Goal: Task Accomplishment & Management: Manage account settings

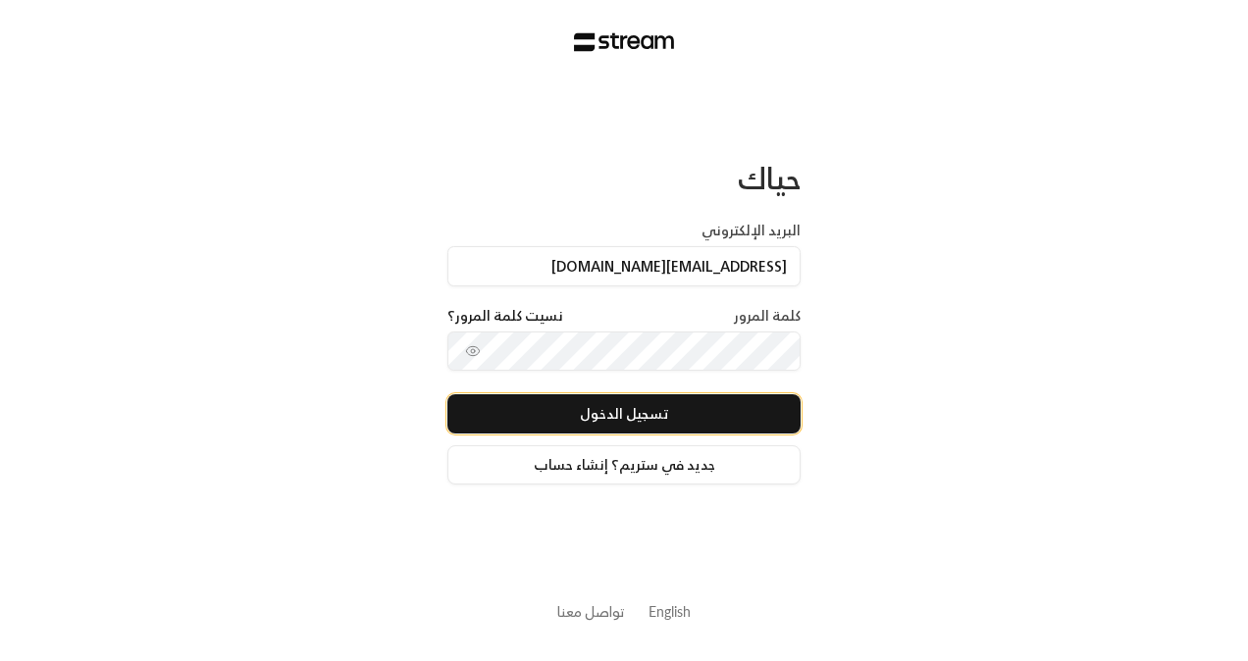
click at [551, 418] on button "تسجيل الدخول" at bounding box center [624, 414] width 353 height 39
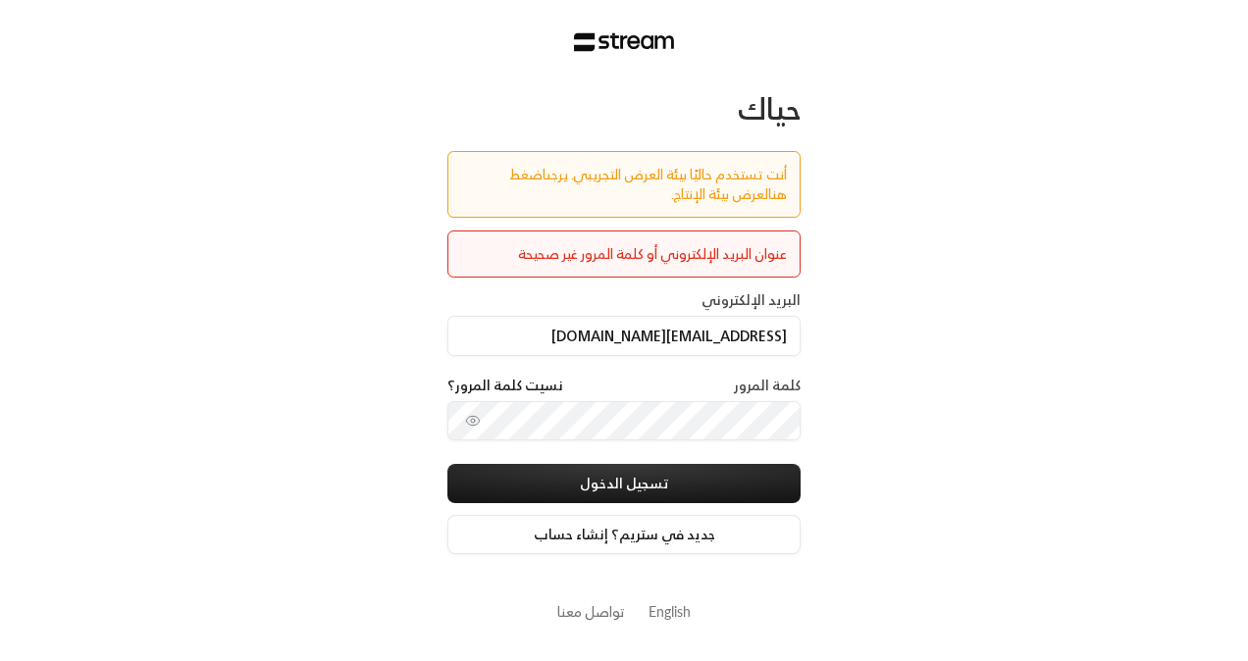
click at [509, 177] on link "اضغط هنا" at bounding box center [648, 184] width 278 height 44
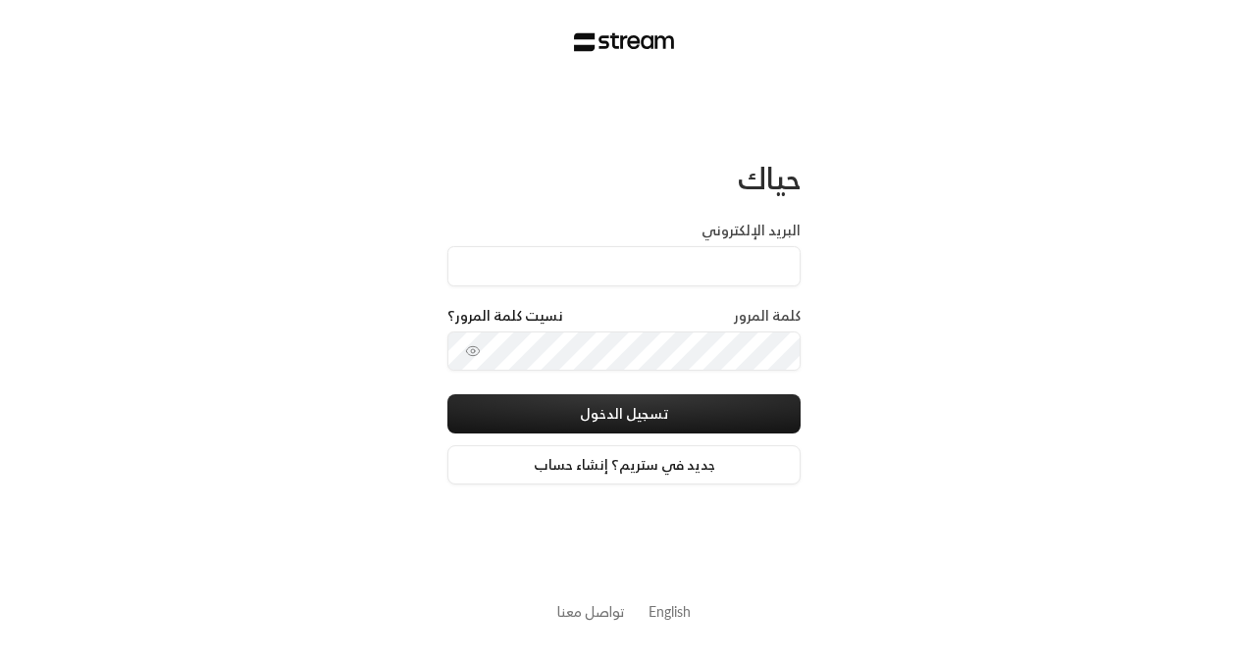
click at [660, 261] on input "البريد الإلكتروني" at bounding box center [624, 266] width 353 height 40
click at [657, 280] on input "البريد الإلكتروني" at bounding box center [624, 266] width 353 height 40
type input "[EMAIL_ADDRESS][DOMAIN_NAME]"
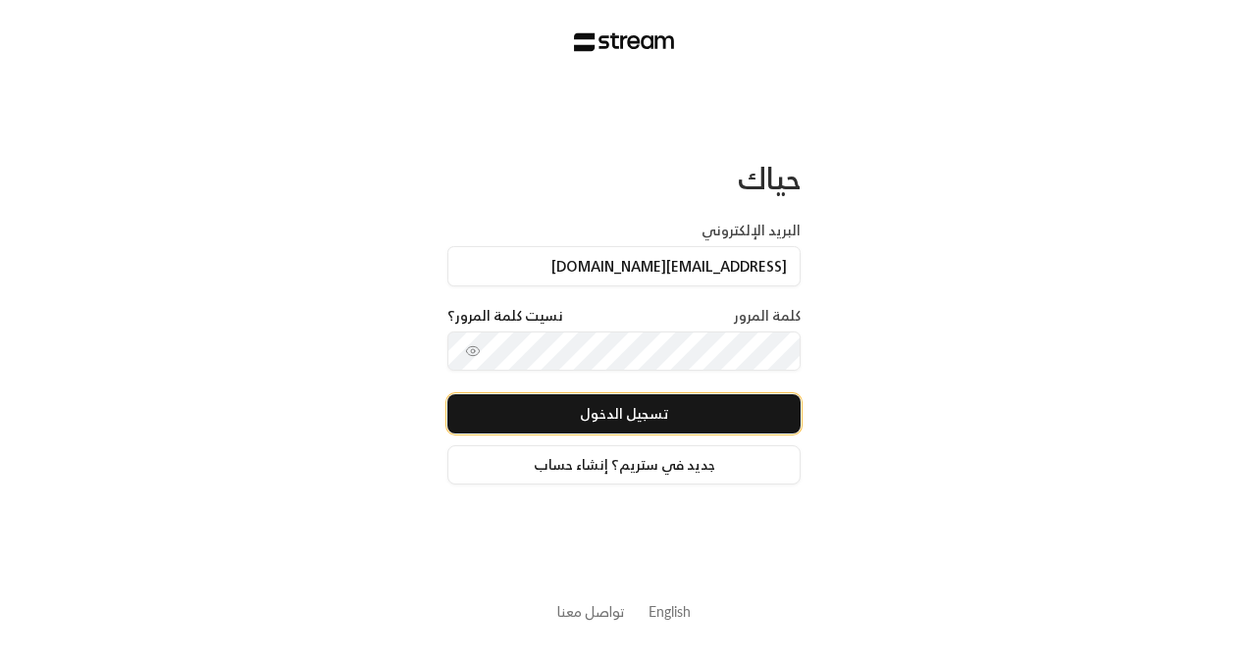
click at [618, 412] on button "تسجيل الدخول" at bounding box center [624, 414] width 353 height 39
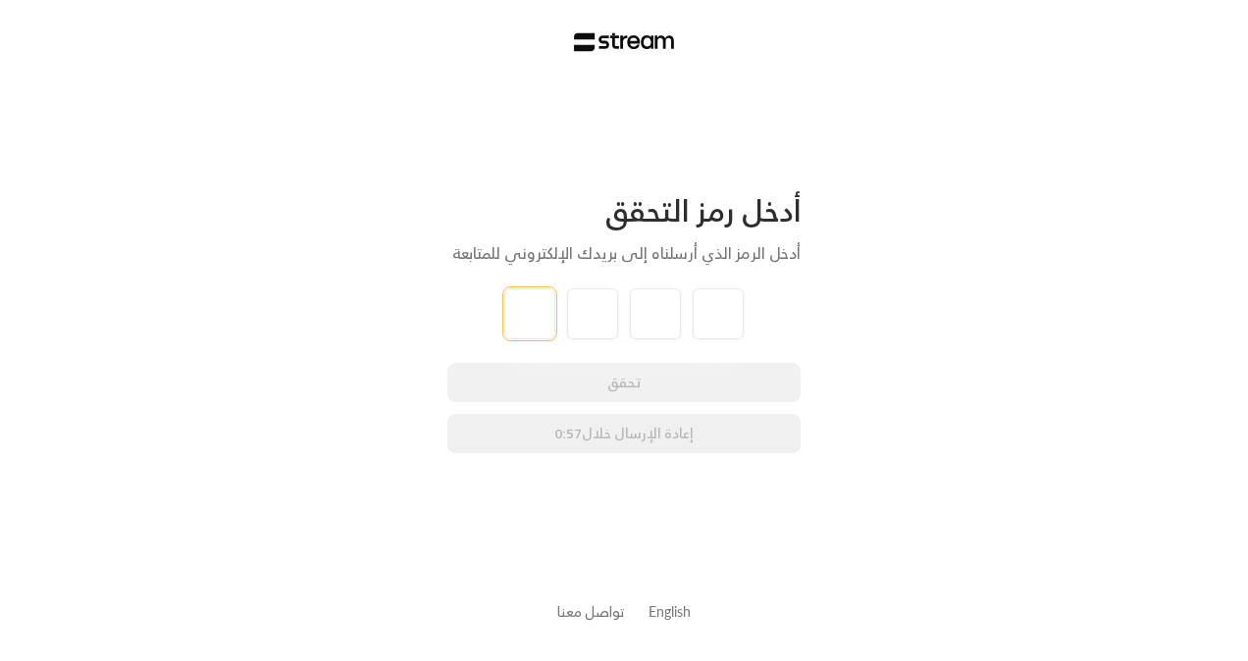
click at [536, 313] on input "tel" at bounding box center [529, 314] width 51 height 51
type input "1"
type input "3"
type input "9"
type input "1"
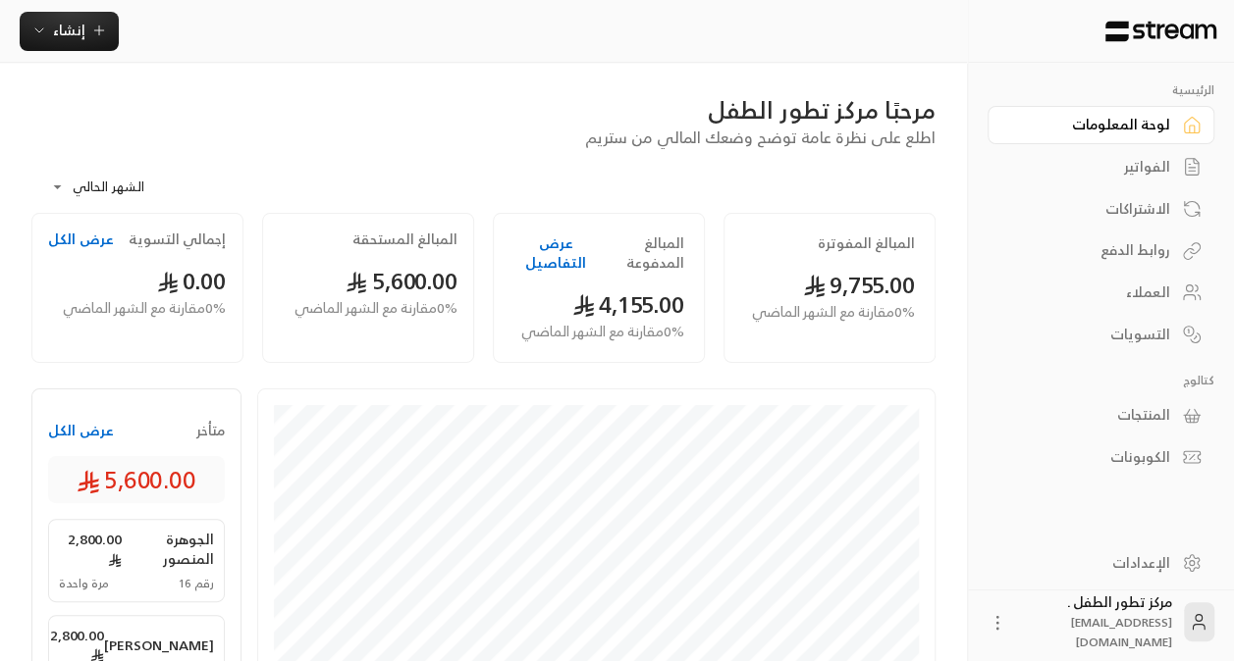
click at [1119, 166] on div "الفواتير" at bounding box center [1091, 167] width 158 height 20
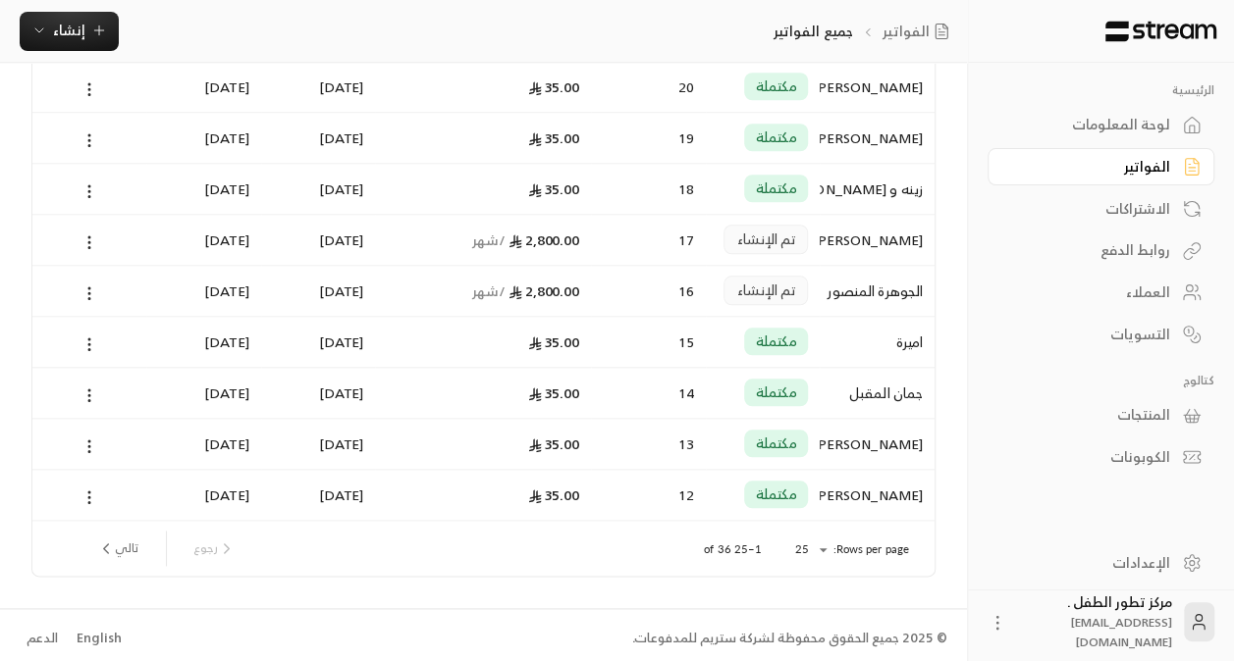
scroll to position [986, 0]
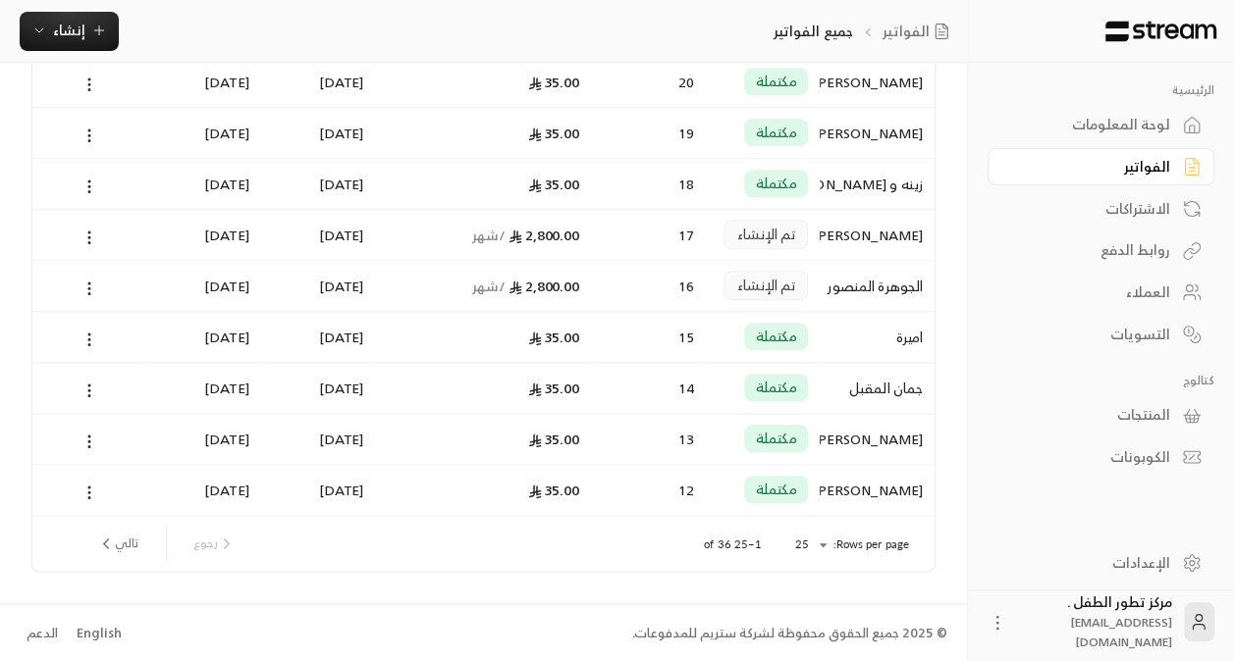
click at [820, 295] on div "الجوهرة المنصور" at bounding box center [876, 285] width 115 height 51
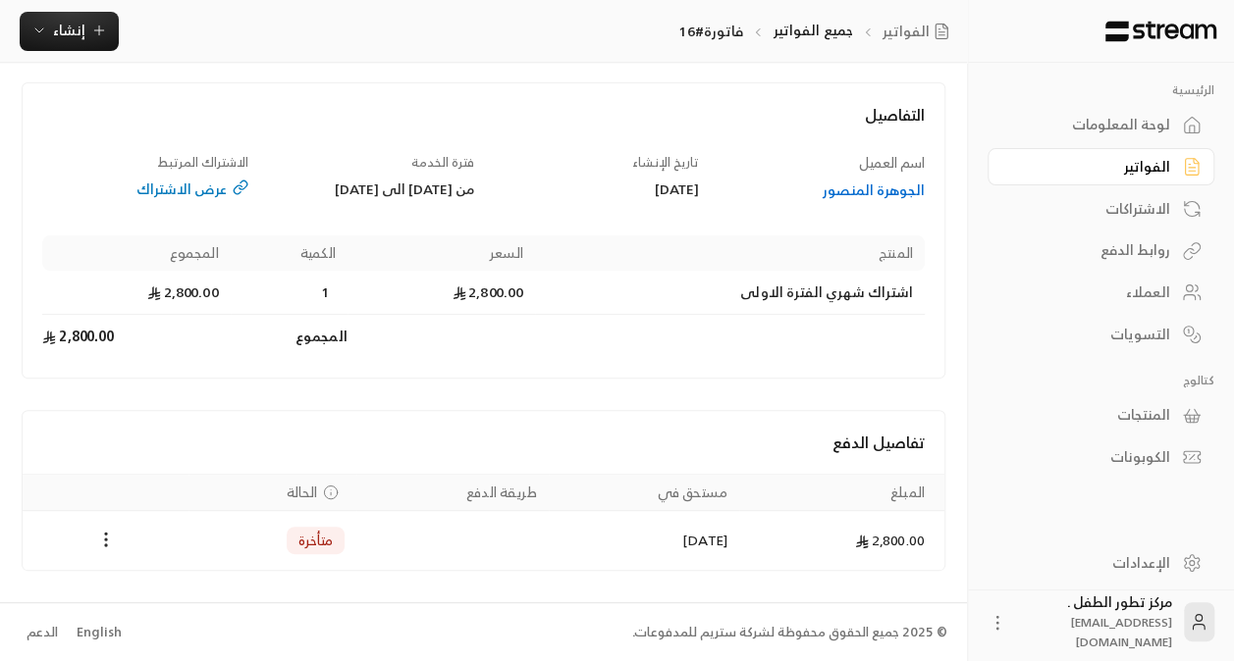
scroll to position [107, 0]
click at [1133, 209] on div "الاشتراكات" at bounding box center [1091, 209] width 158 height 20
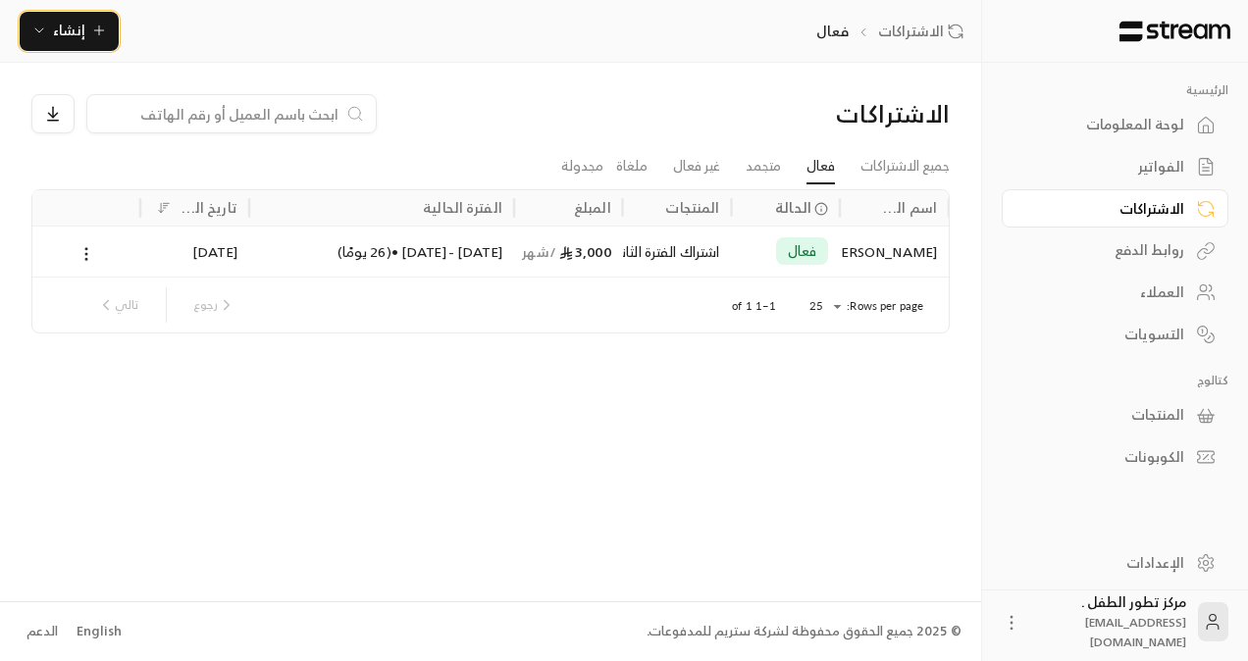
click at [84, 27] on span "إنشاء" at bounding box center [69, 30] width 76 height 25
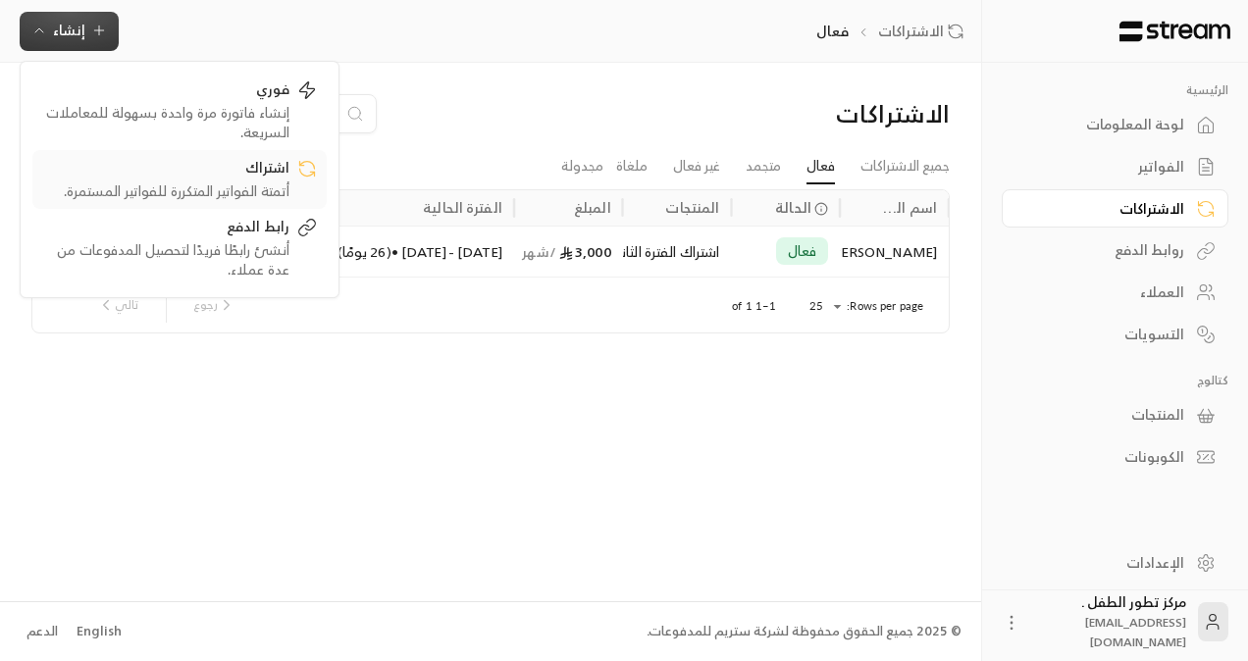
click at [249, 202] on link "اشتراك أتمتة الفواتير المتكررة للفواتير المستمرة." at bounding box center [179, 179] width 294 height 59
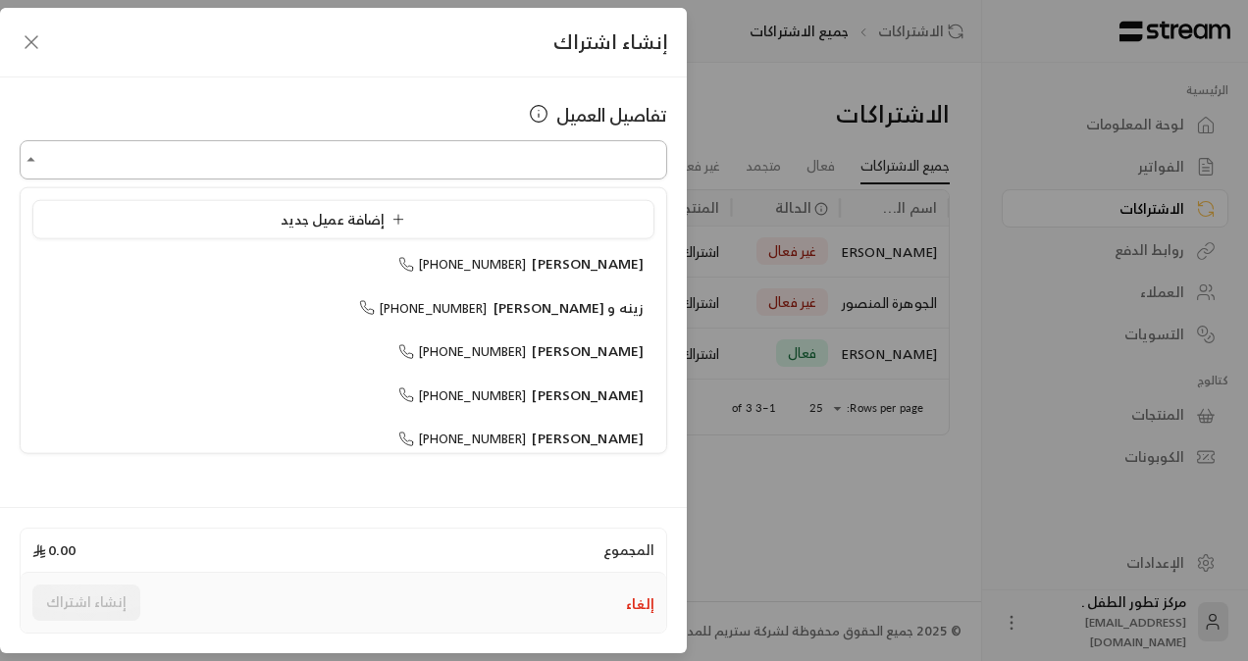
click at [395, 152] on input "اختر العميل" at bounding box center [344, 160] width 648 height 34
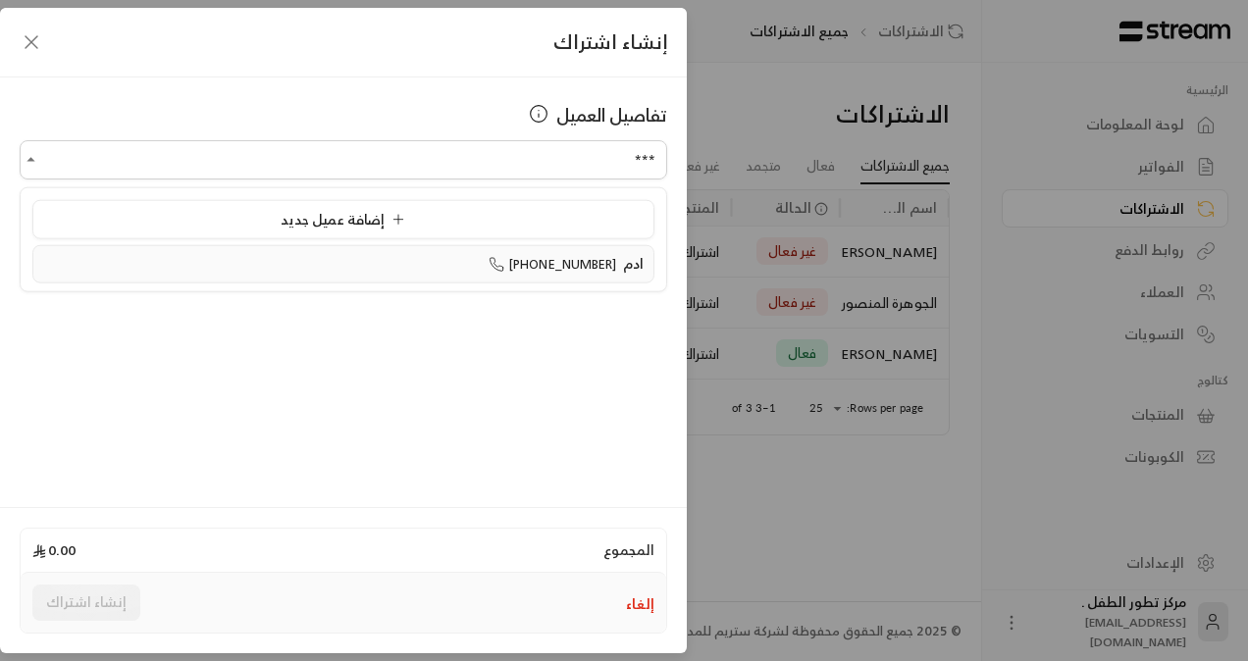
click at [437, 259] on div "ادم +966552950734" at bounding box center [343, 264] width 601 height 21
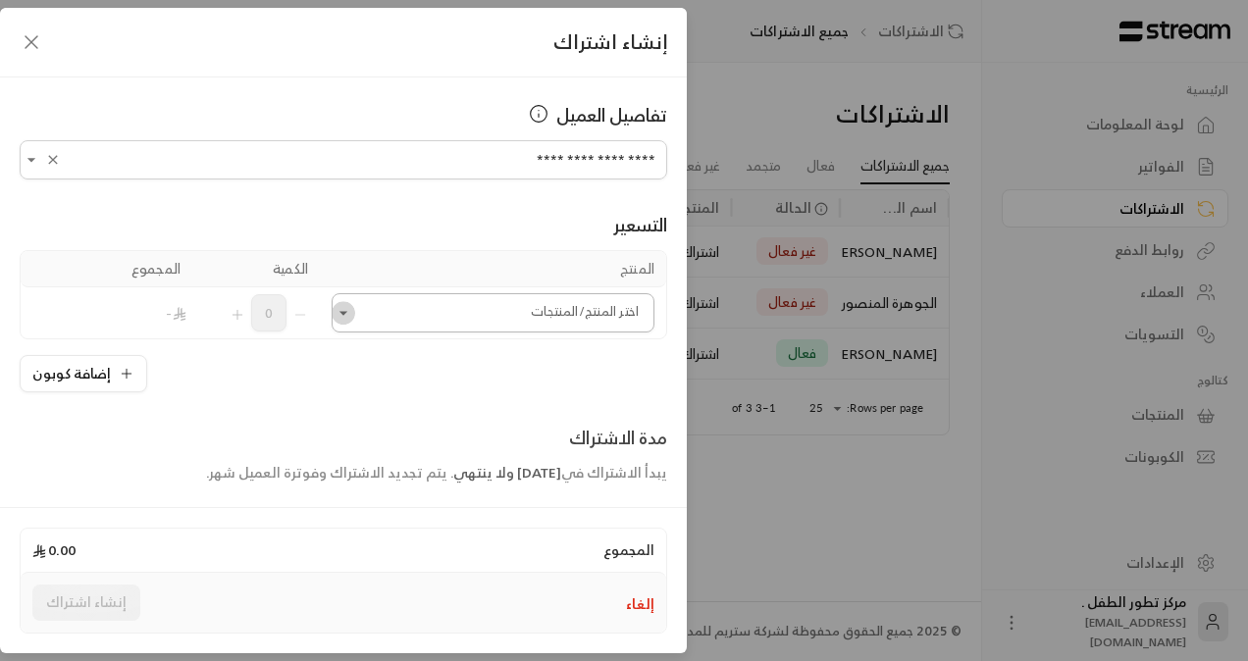
click at [353, 318] on icon "Open" at bounding box center [344, 313] width 20 height 20
type input "**********"
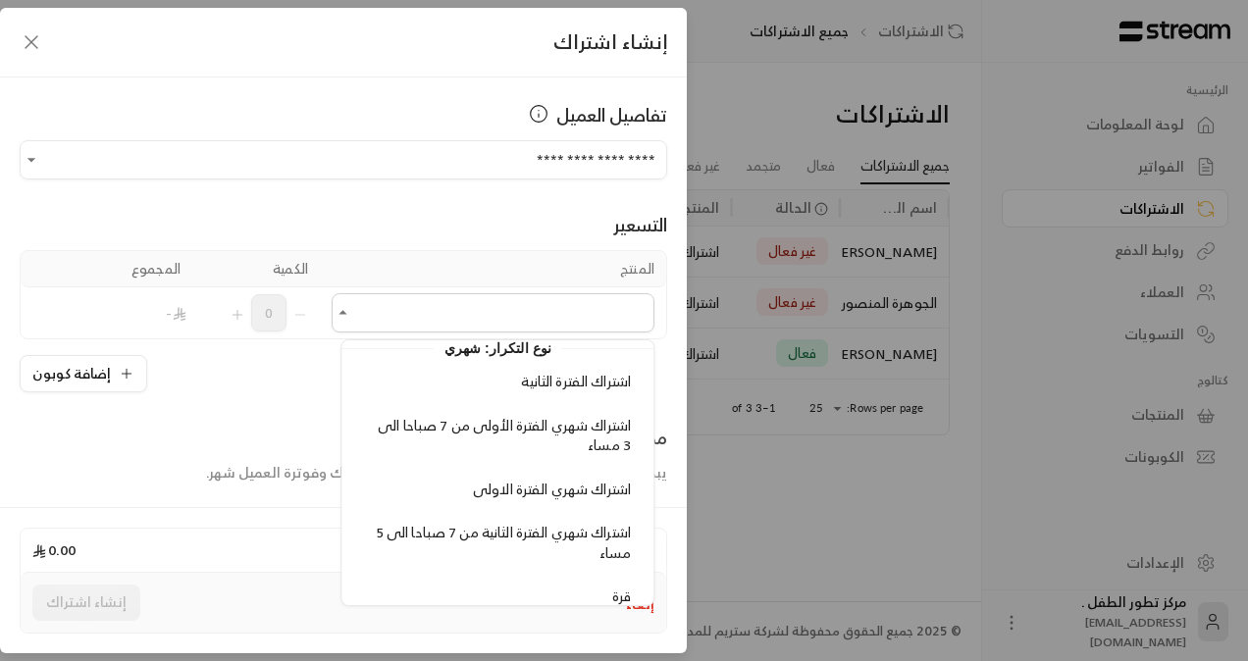
scroll to position [201, 0]
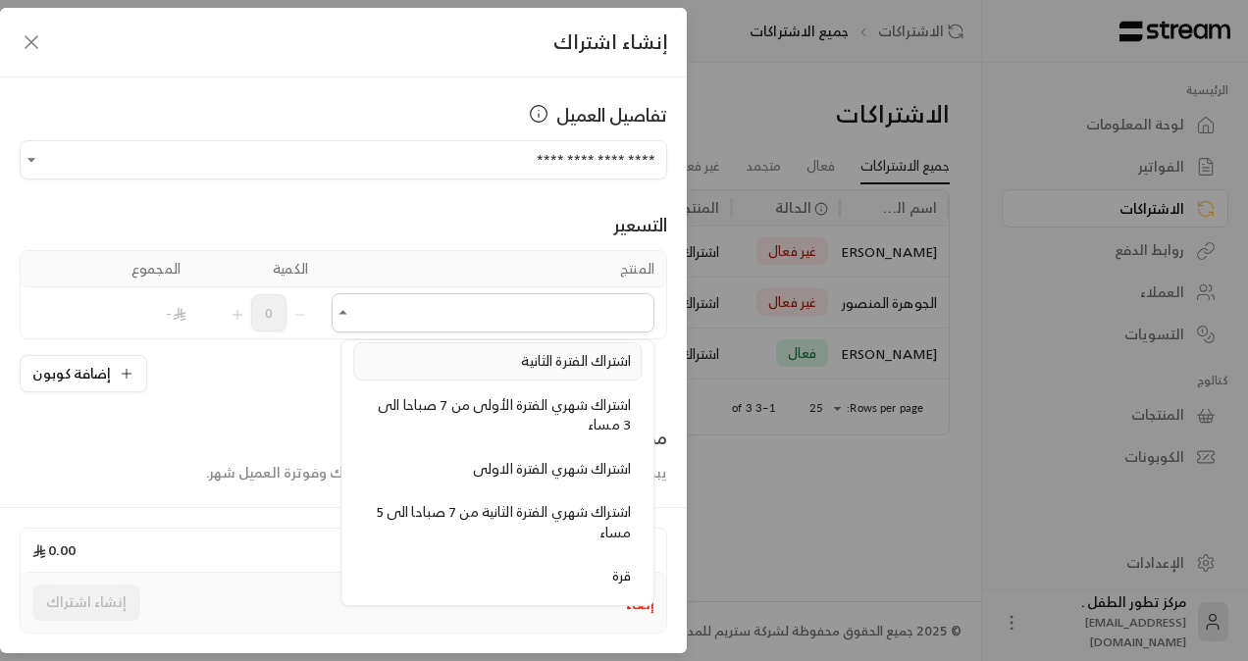
click at [522, 348] on span "اشتراك الفترة الثانية" at bounding box center [577, 360] width 110 height 25
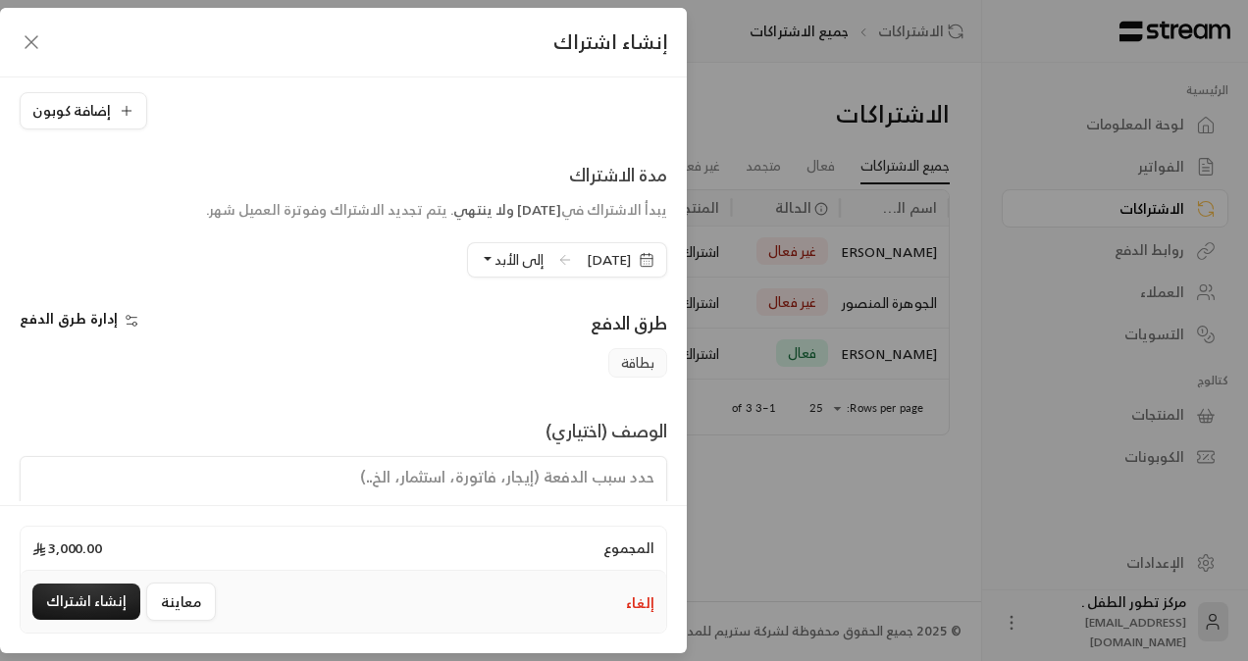
scroll to position [316, 0]
click at [597, 249] on span "9/10/2025" at bounding box center [609, 259] width 44 height 20
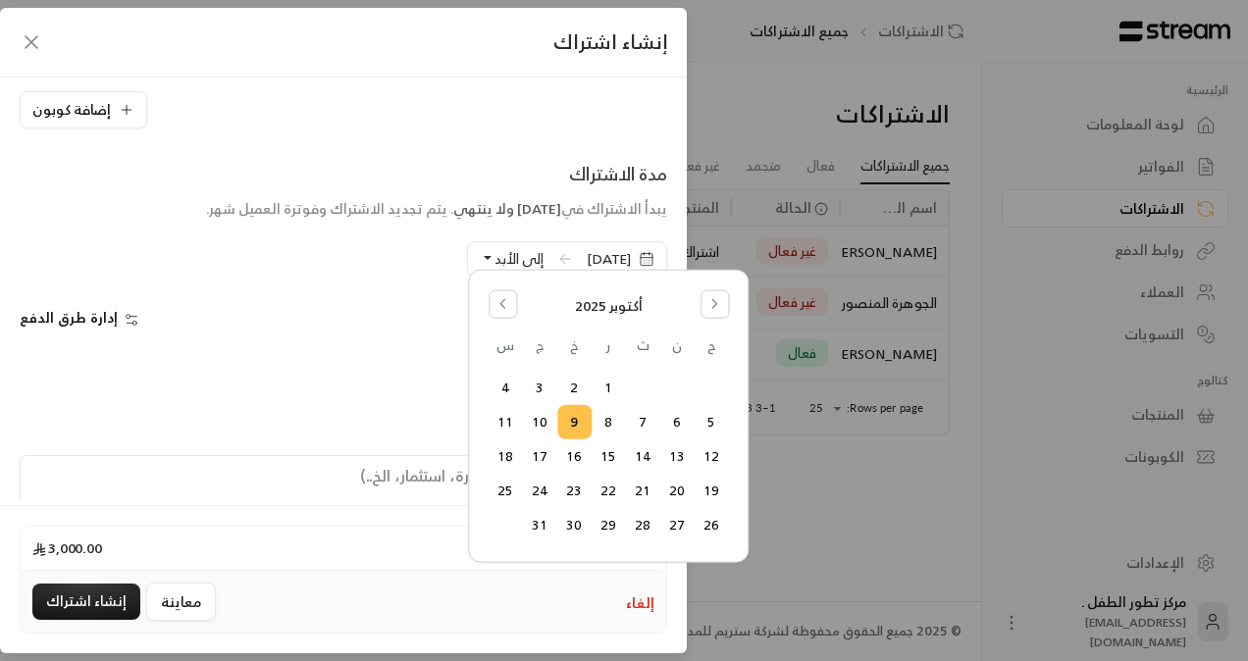
click at [487, 307] on div "أكتوبر 2025 ح ن ث ر خ ج س 1 2 3 4 5 6 7 8 9 10 11 12 13 14 15 16 17 18 19 20 21…" at bounding box center [608, 417] width 253 height 266
click at [504, 304] on icon "Go to the Previous Month" at bounding box center [503, 304] width 14 height 14
click at [718, 294] on button "Go to the Next Month" at bounding box center [715, 304] width 28 height 28
click at [713, 525] on button "23" at bounding box center [712, 525] width 32 height 32
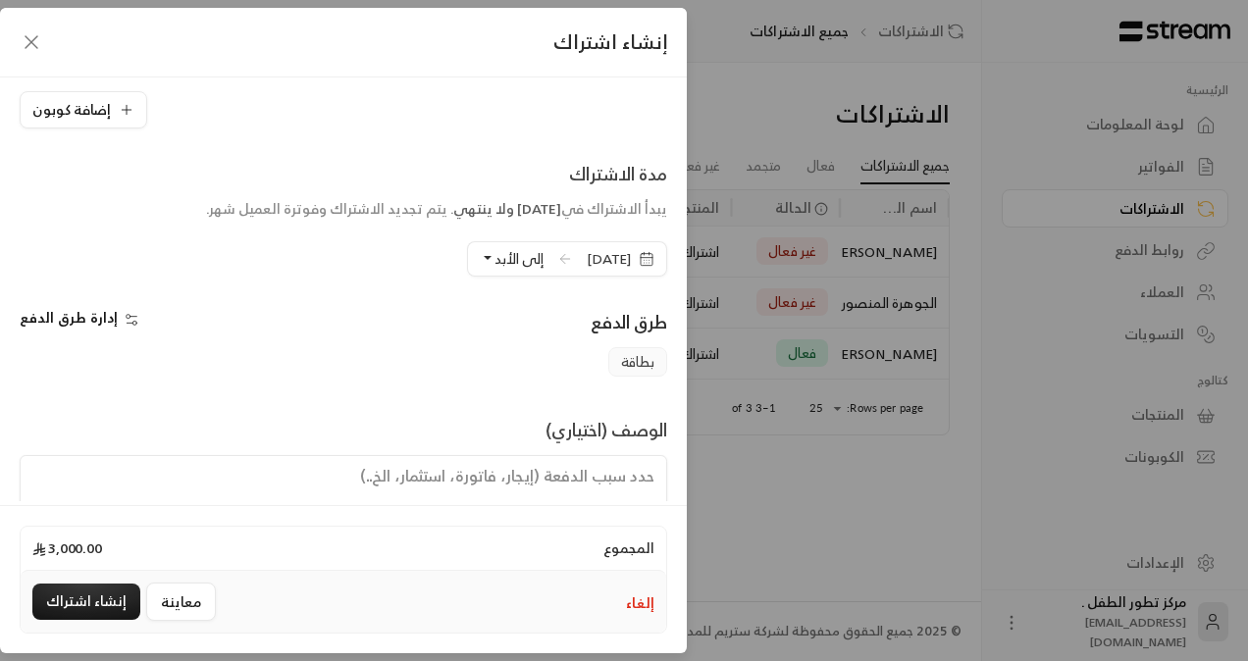
click at [587, 259] on span "23/11/2025" at bounding box center [609, 259] width 44 height 20
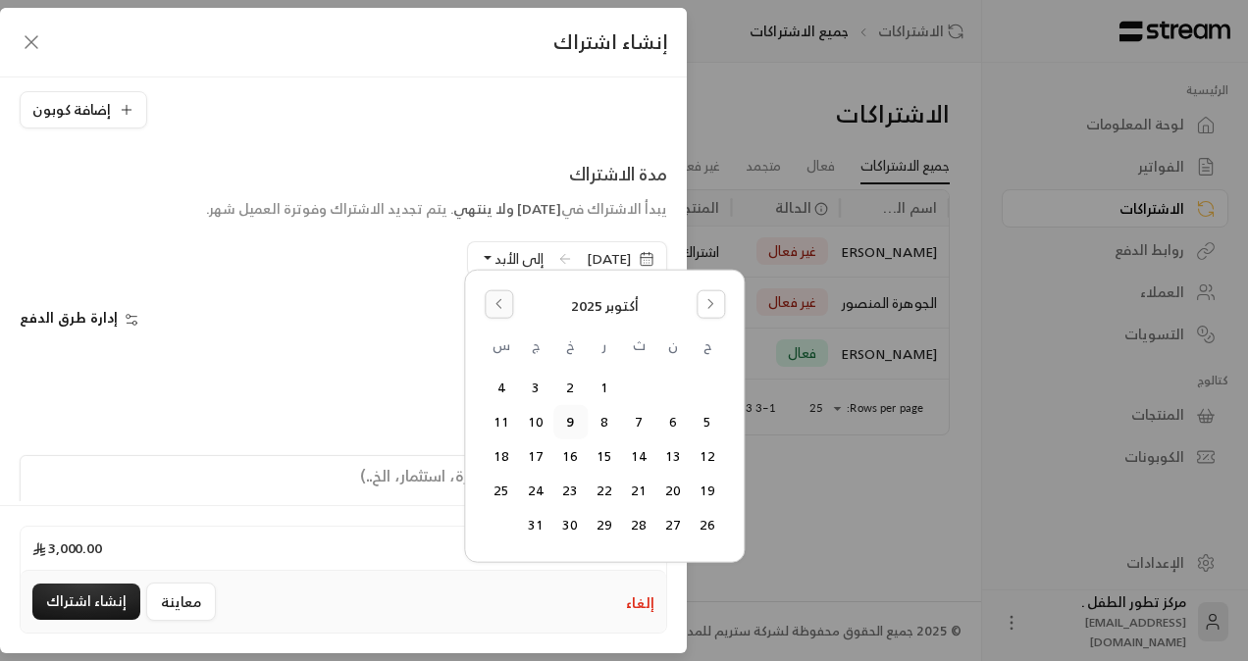
click at [491, 300] on button "Go to the Previous Month" at bounding box center [499, 304] width 28 height 28
click at [642, 486] on button "23" at bounding box center [639, 491] width 32 height 32
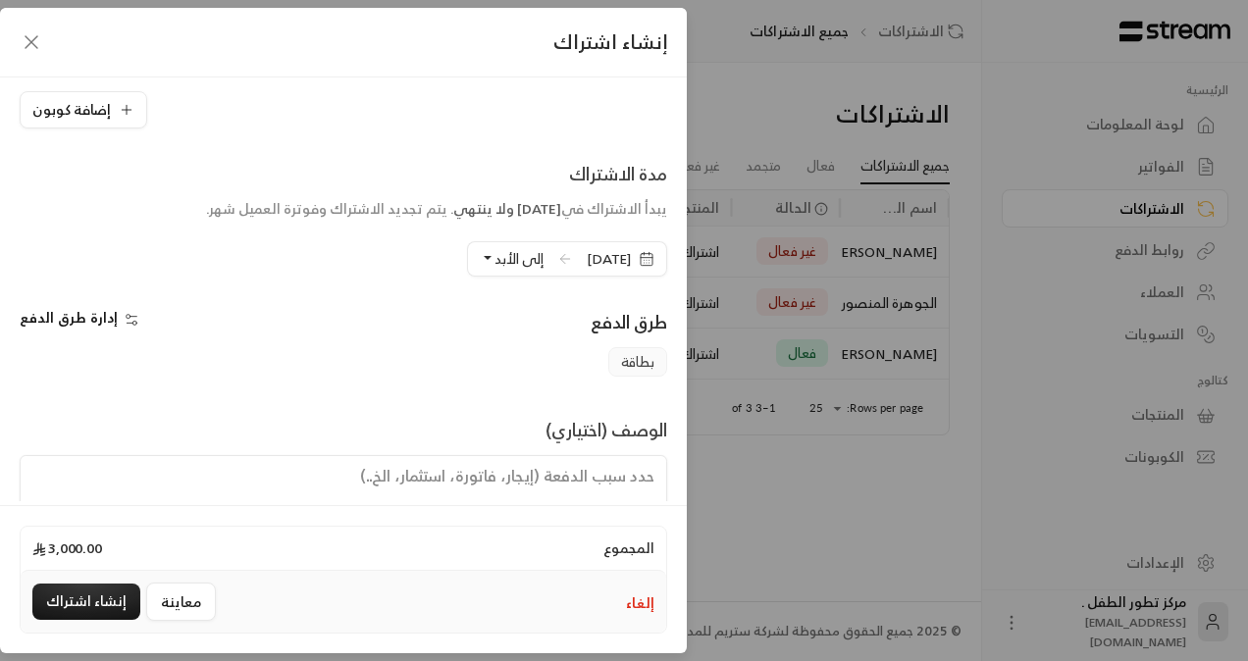
scroll to position [377, 0]
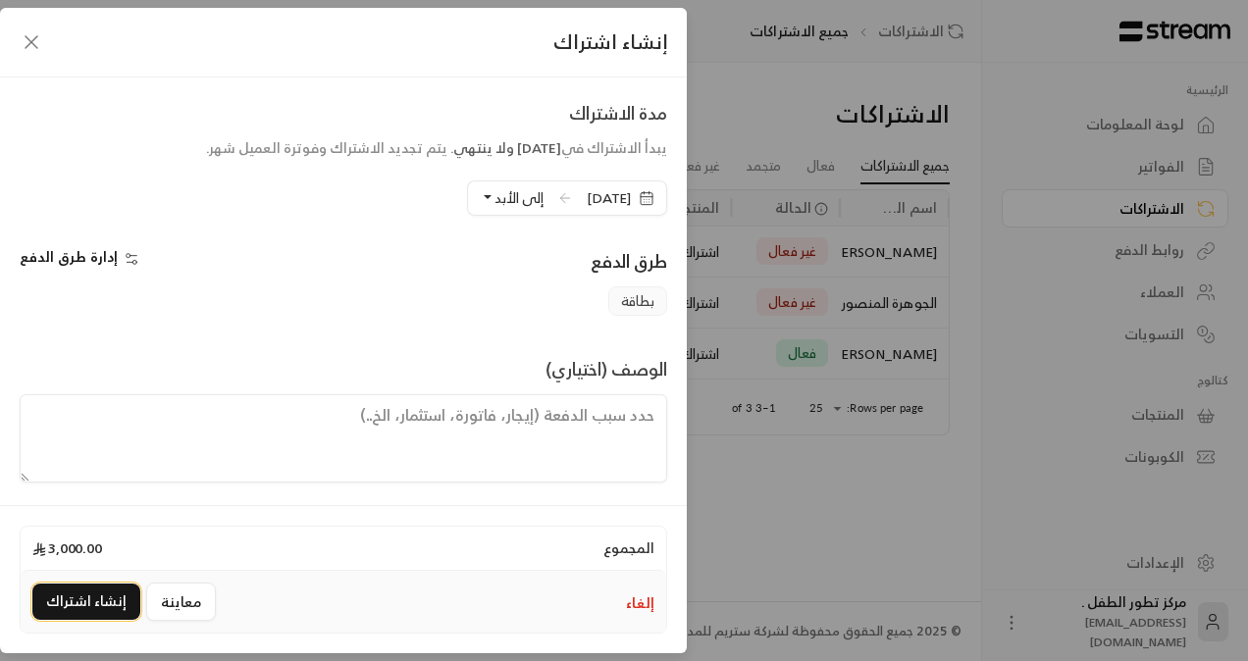
click at [79, 603] on button "إنشاء اشتراك" at bounding box center [86, 602] width 108 height 36
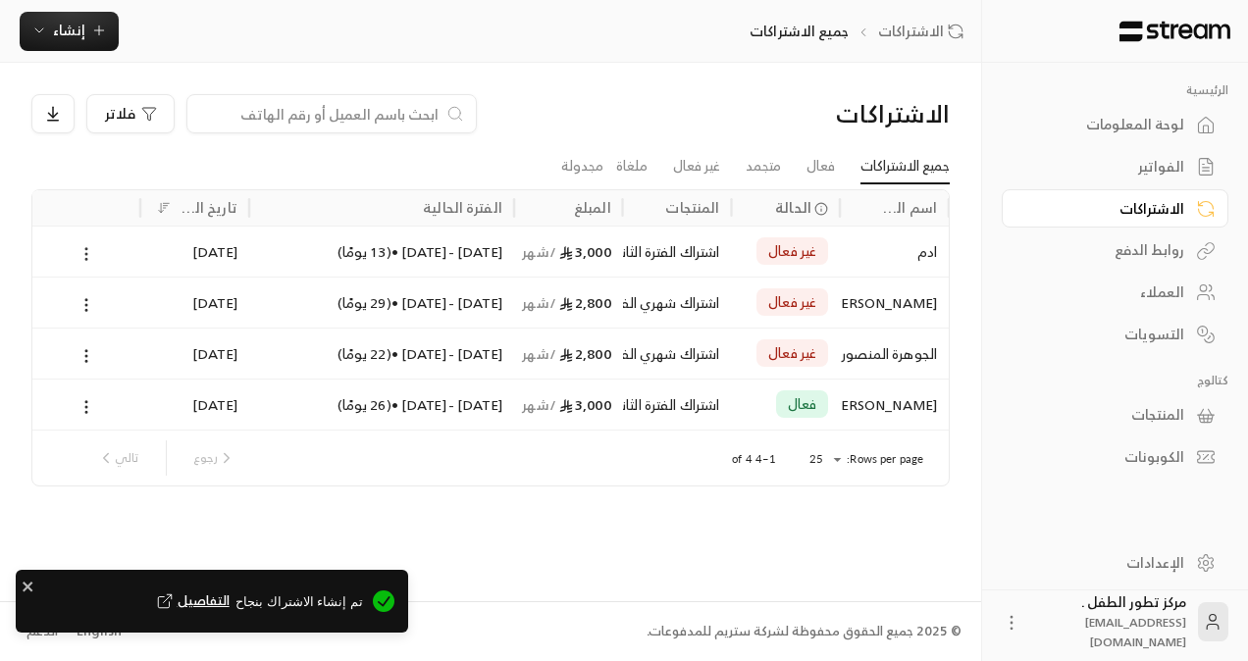
click at [88, 250] on icon at bounding box center [87, 254] width 18 height 18
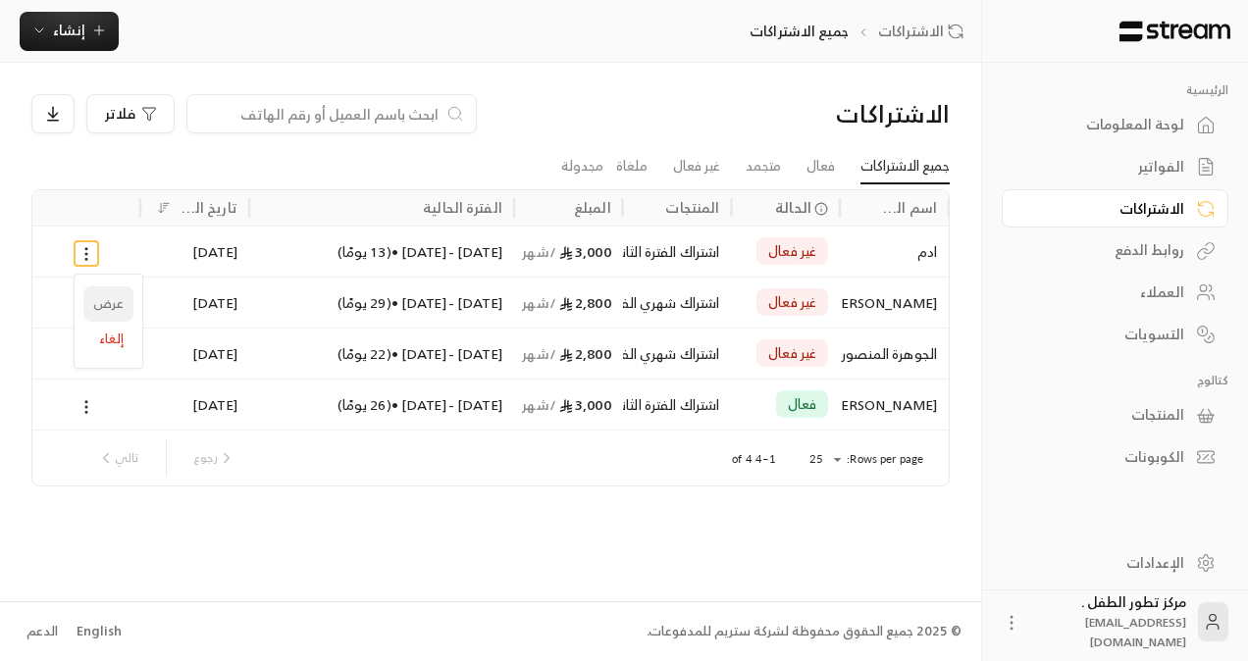
click at [94, 298] on link "عرض" at bounding box center [108, 304] width 50 height 35
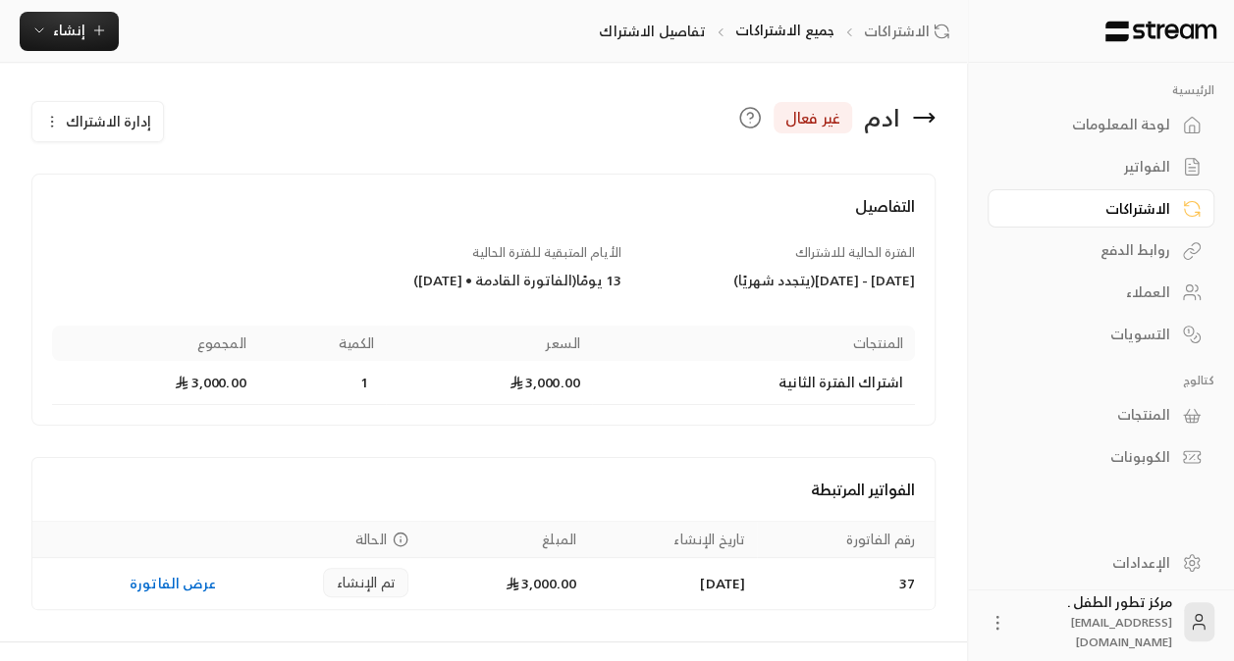
click at [53, 118] on icon "button" at bounding box center [52, 122] width 16 height 16
click at [112, 179] on div "تعديل الاشتراك" at bounding box center [153, 180] width 196 height 21
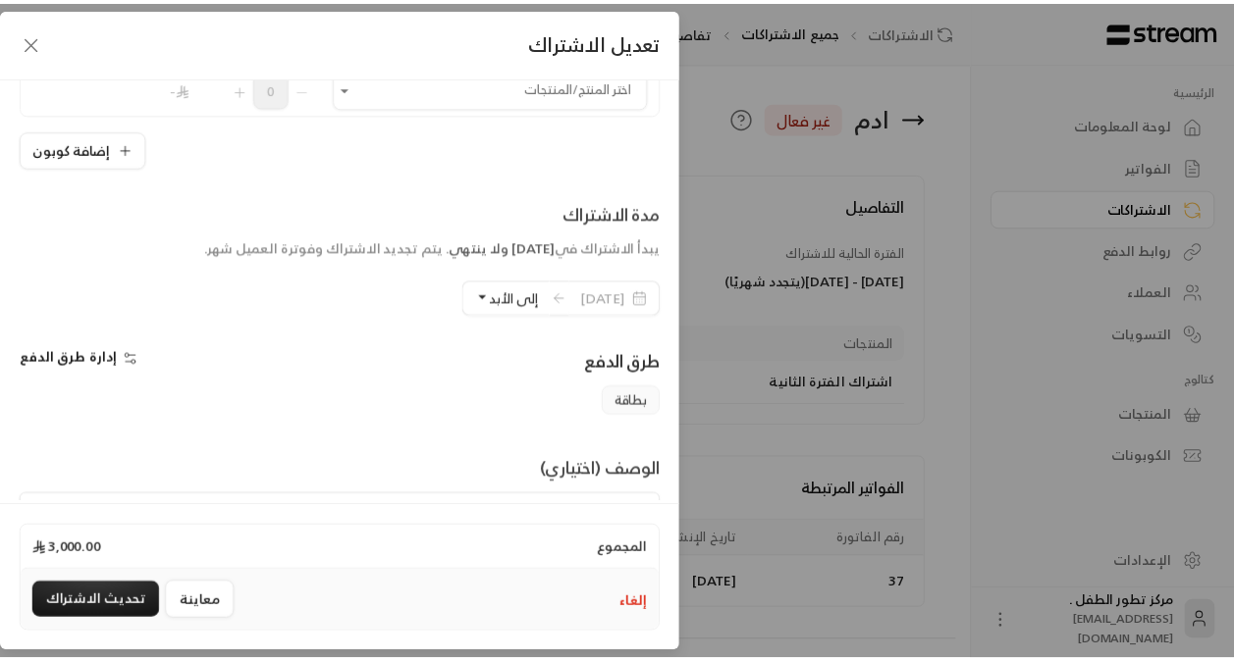
scroll to position [377, 0]
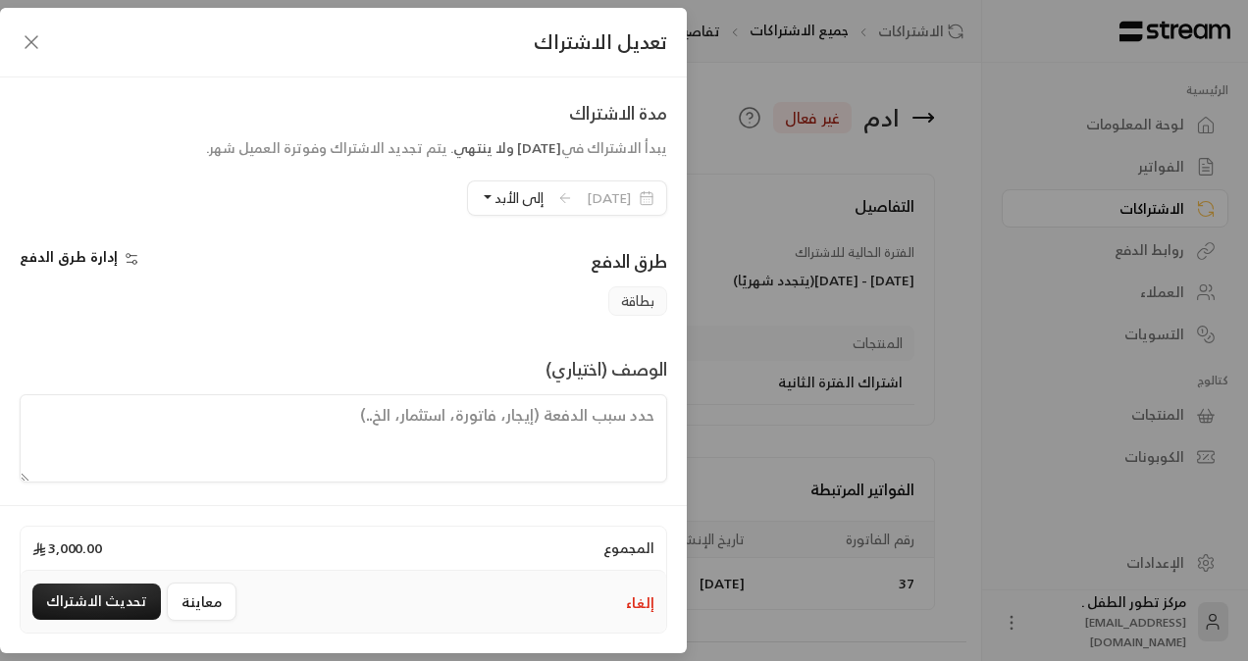
click at [781, 192] on div "**********" at bounding box center [624, 330] width 1248 height 661
click at [20, 41] on icon "button" at bounding box center [32, 42] width 24 height 24
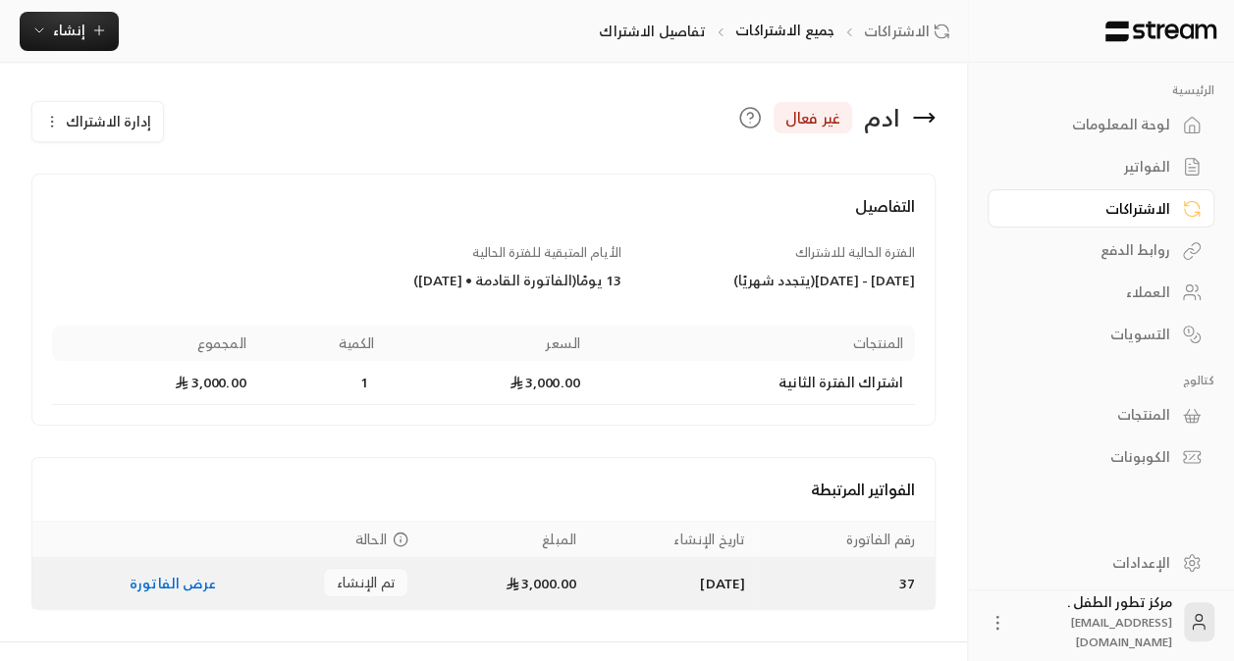
click at [157, 579] on link "عرض الفاتورة" at bounding box center [173, 583] width 86 height 25
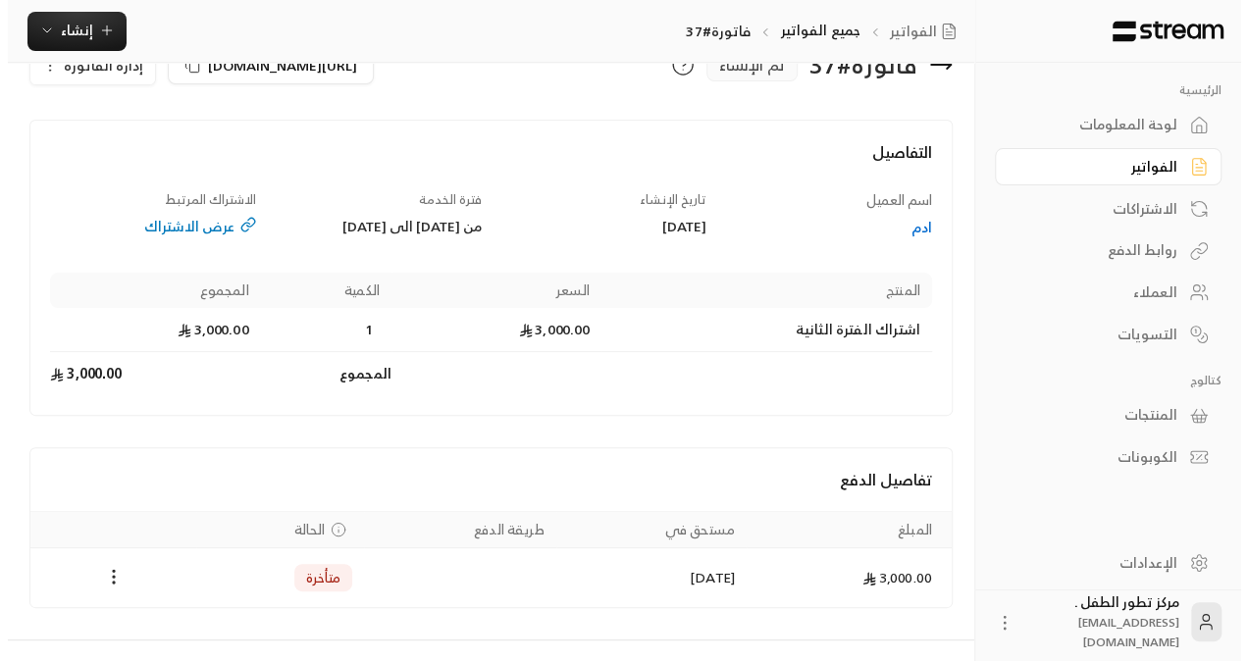
scroll to position [107, 0]
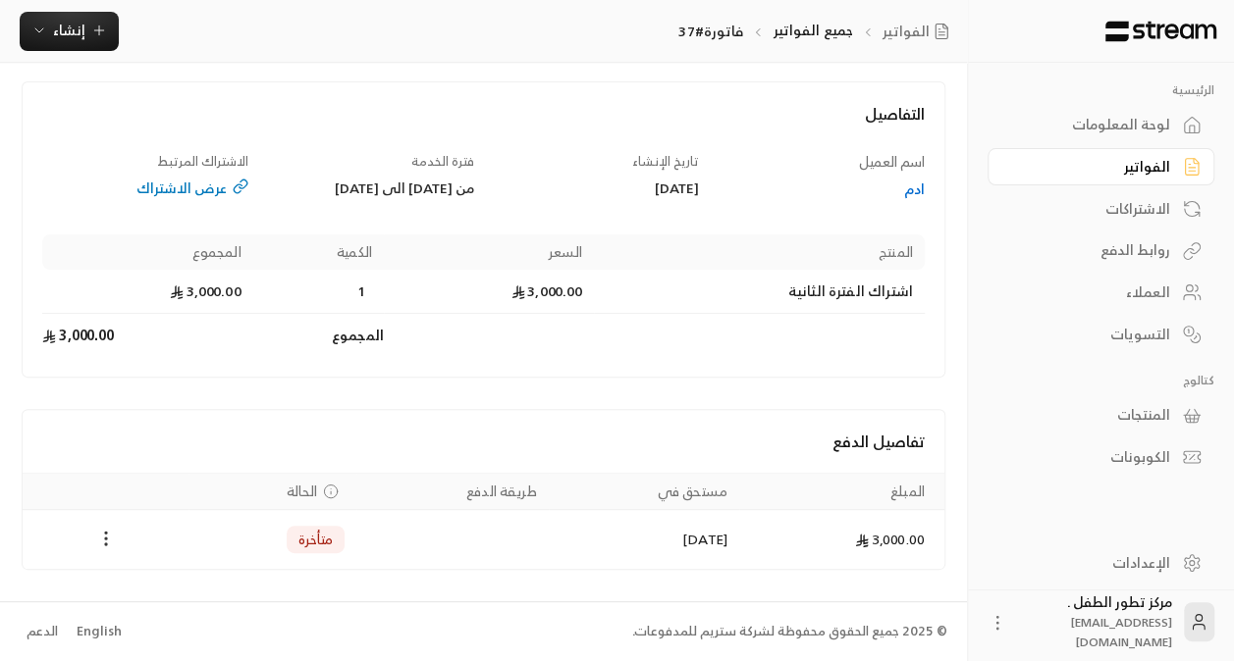
click at [105, 545] on circle "Payments" at bounding box center [106, 545] width 2 height 2
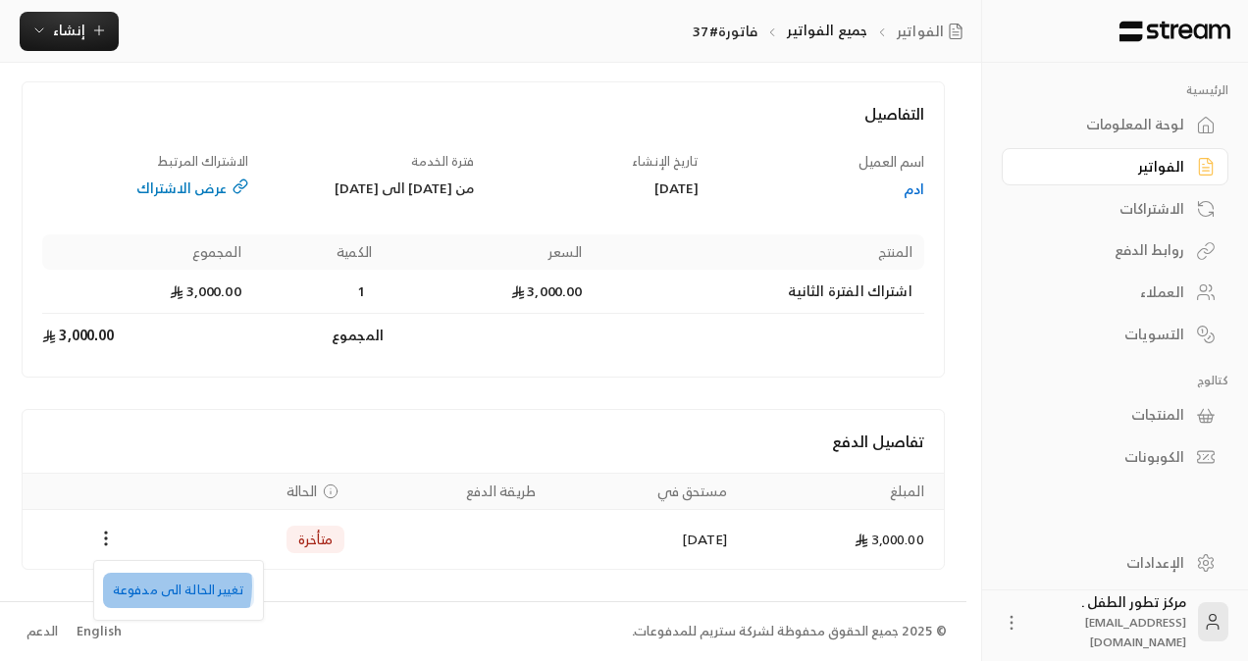
click at [148, 586] on li "تغيير الحالة الى مدفوعة" at bounding box center [178, 590] width 151 height 35
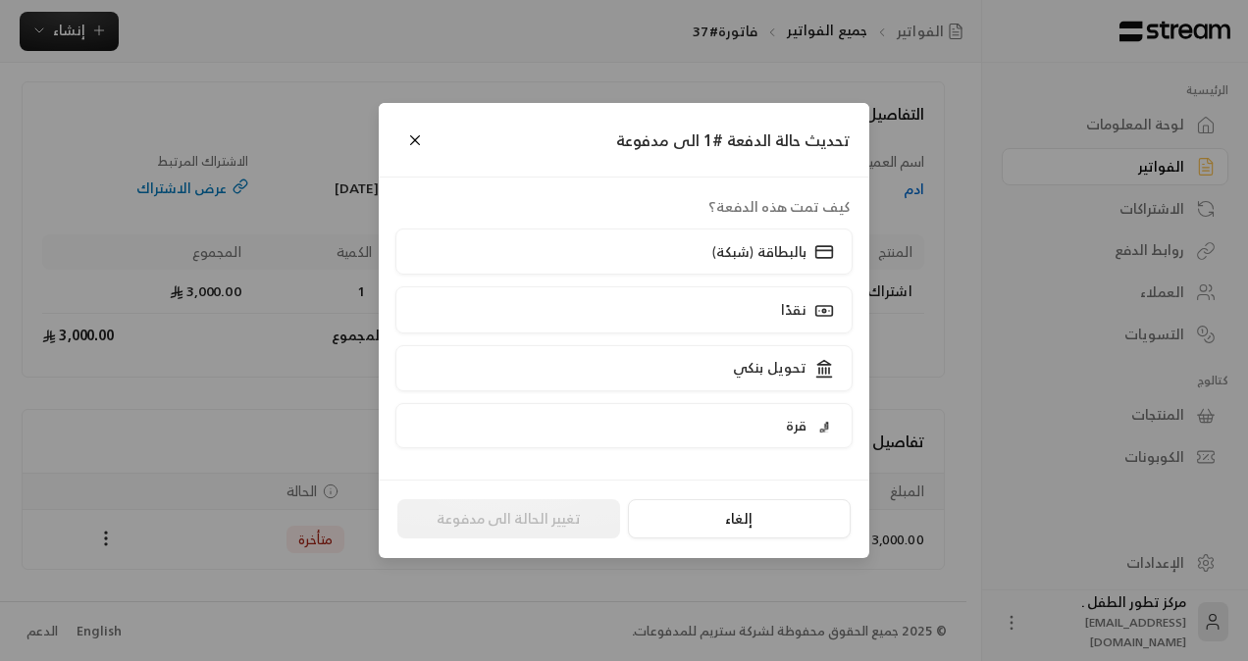
scroll to position [88, 0]
click at [744, 358] on div "تحويل بنكي" at bounding box center [781, 368] width 109 height 21
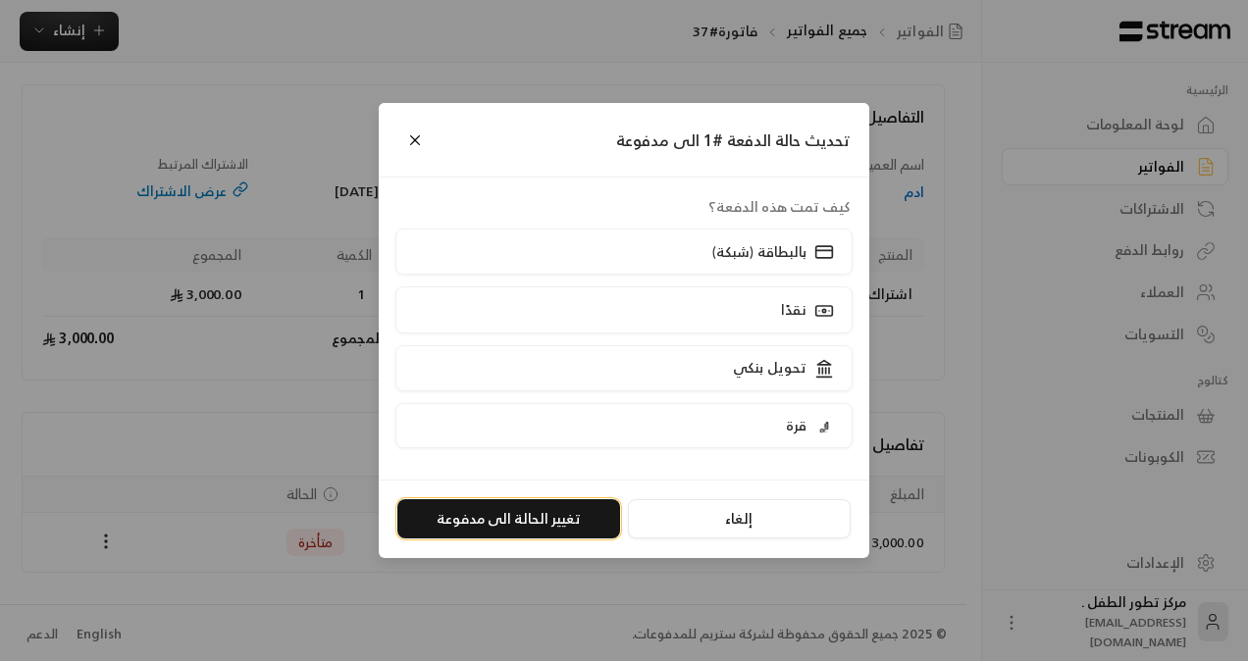
click at [585, 514] on button "تغيير الحالة الى مدفوعة" at bounding box center [508, 519] width 223 height 39
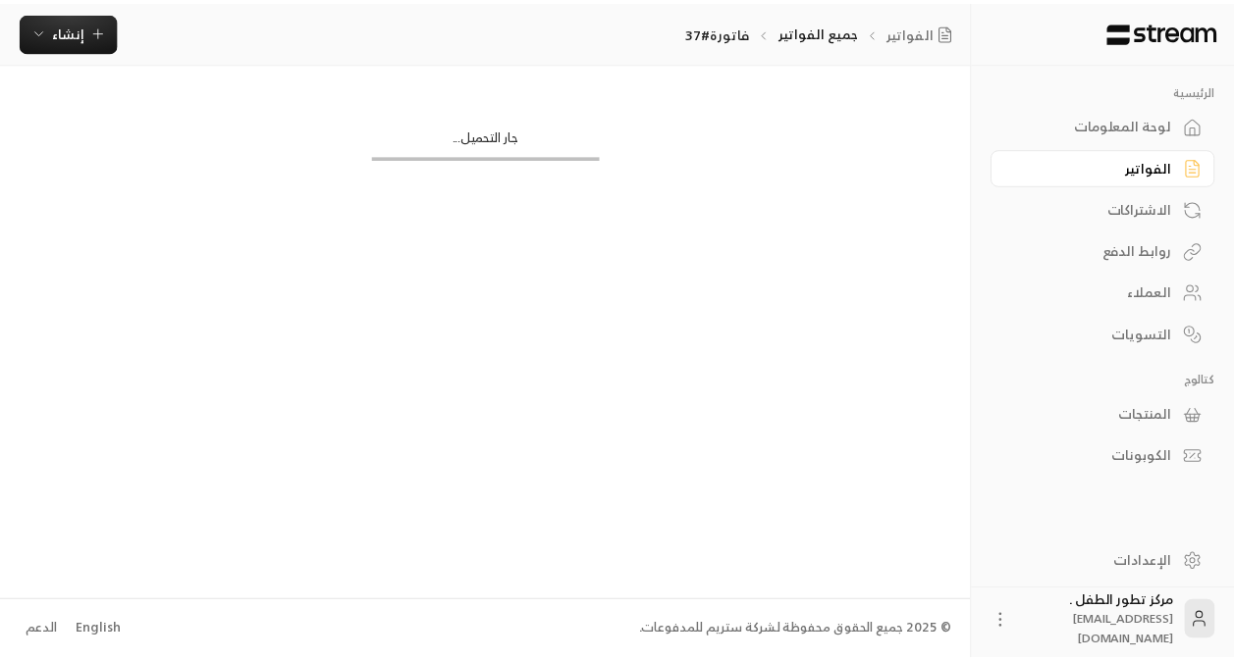
scroll to position [0, 0]
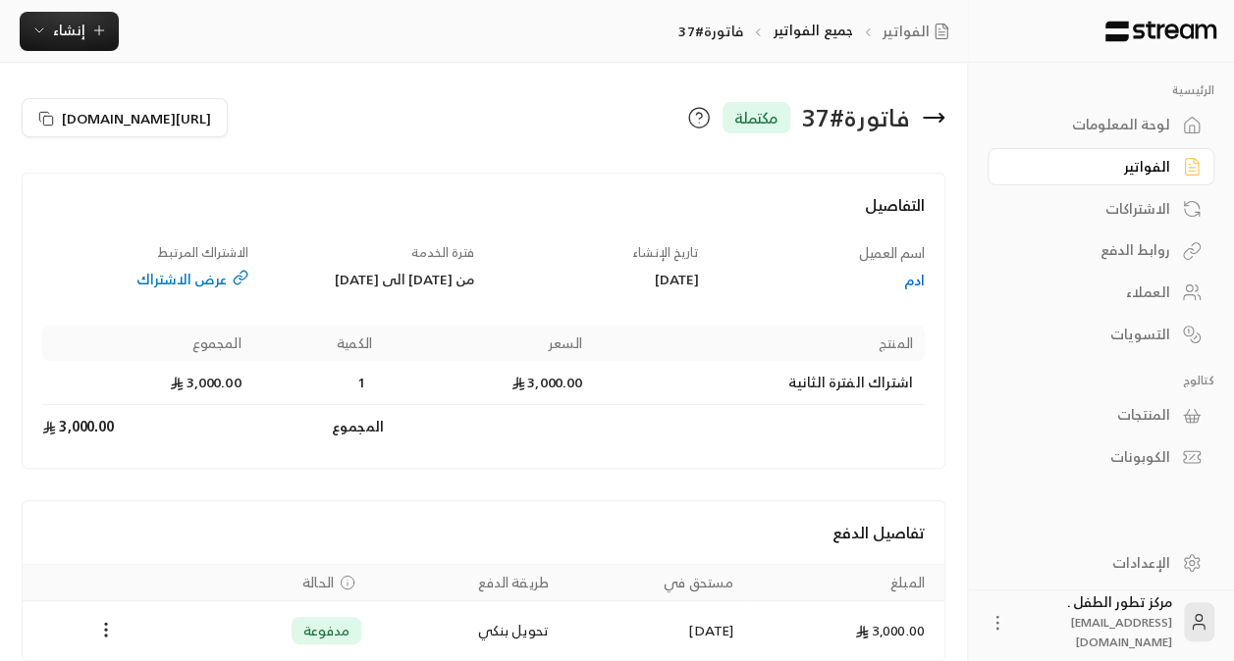
click at [1096, 212] on div "الاشتراكات" at bounding box center [1091, 209] width 158 height 20
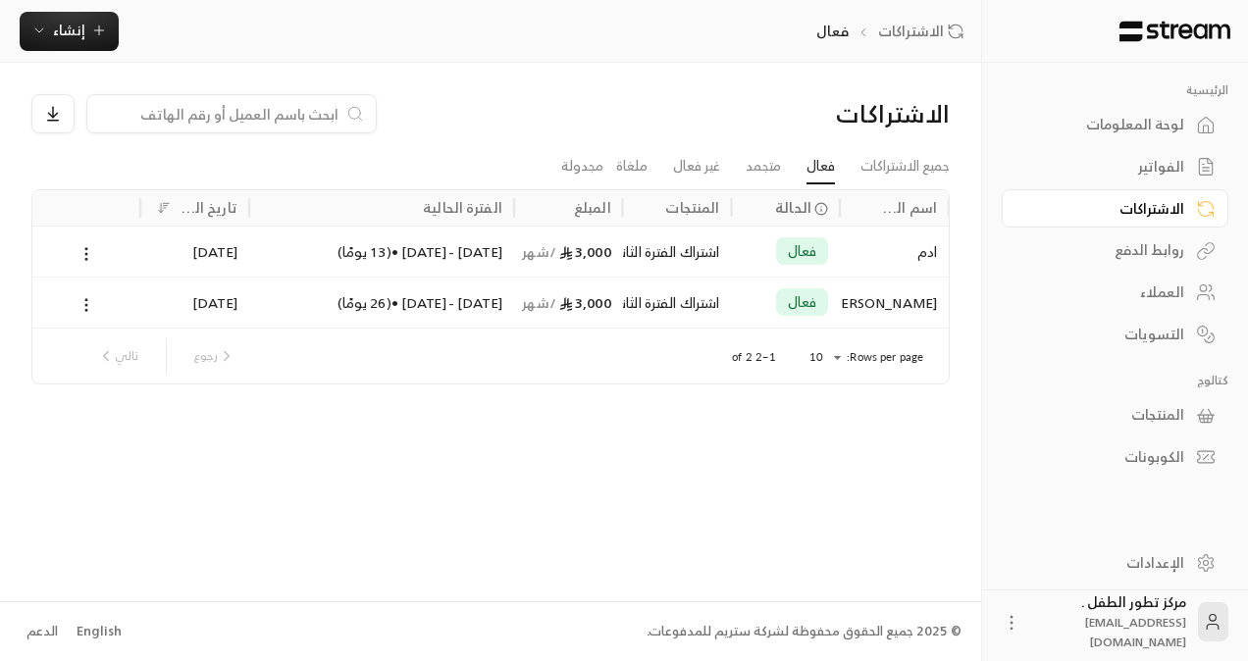
click at [1152, 171] on div "الفواتير" at bounding box center [1106, 167] width 158 height 20
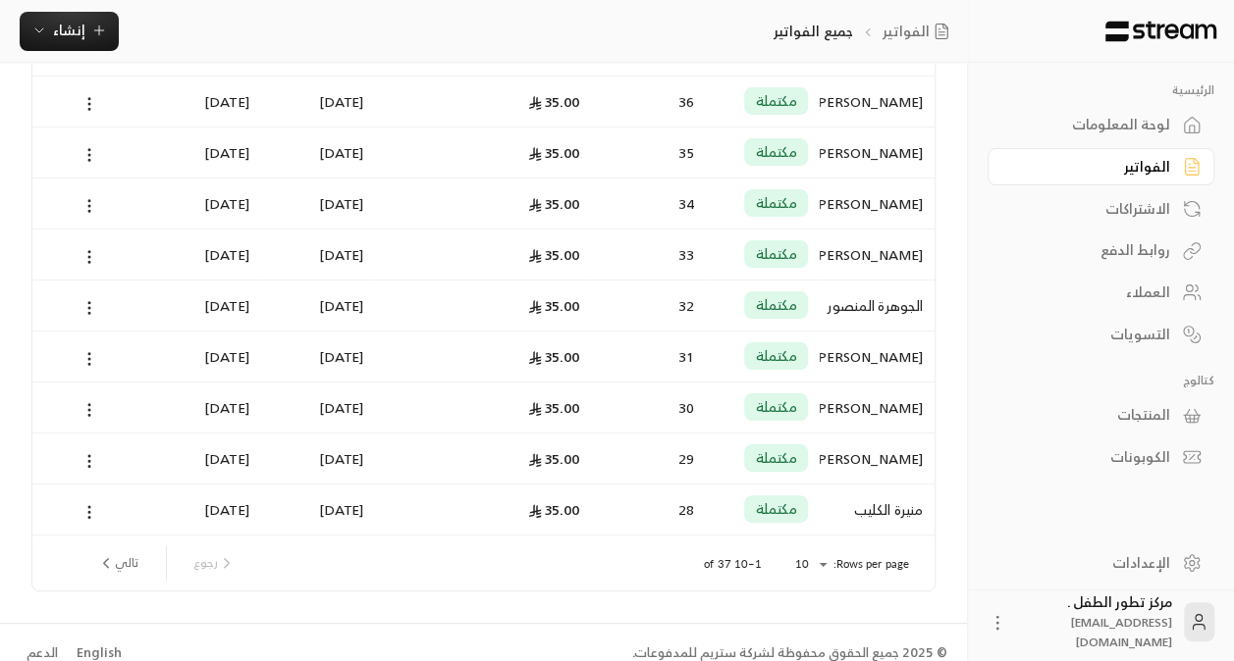
scroll to position [221, 0]
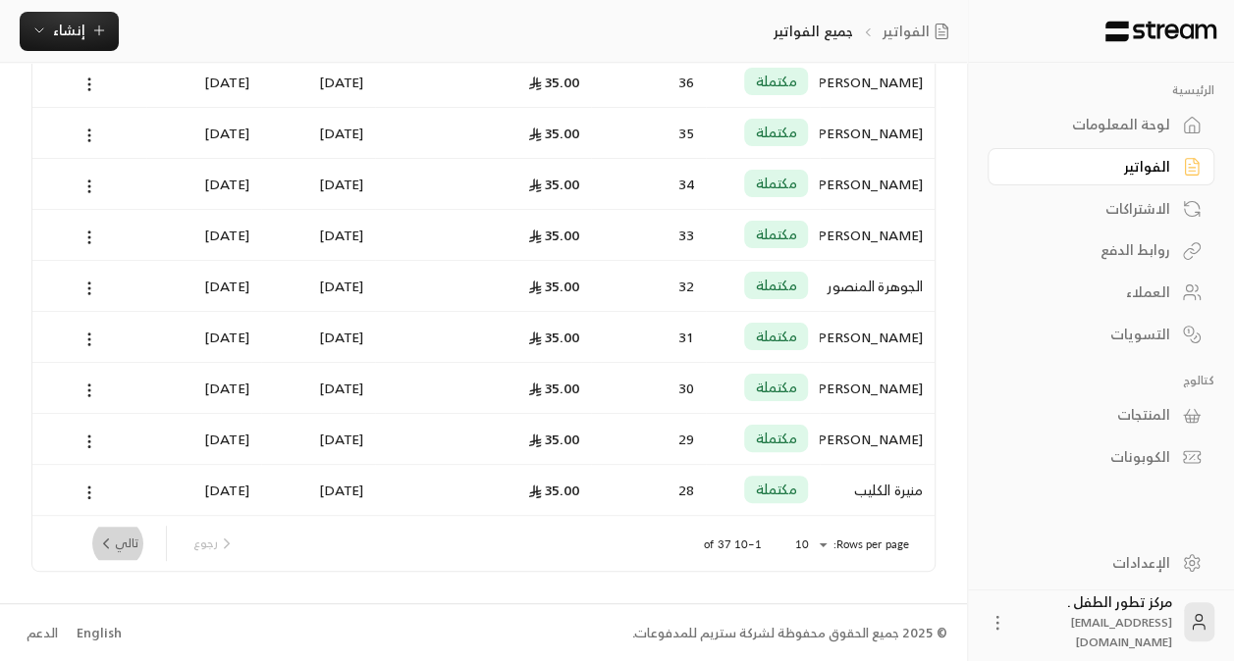
click at [105, 547] on icon "next page" at bounding box center [106, 544] width 18 height 18
click at [112, 535] on icon "next page" at bounding box center [106, 544] width 18 height 18
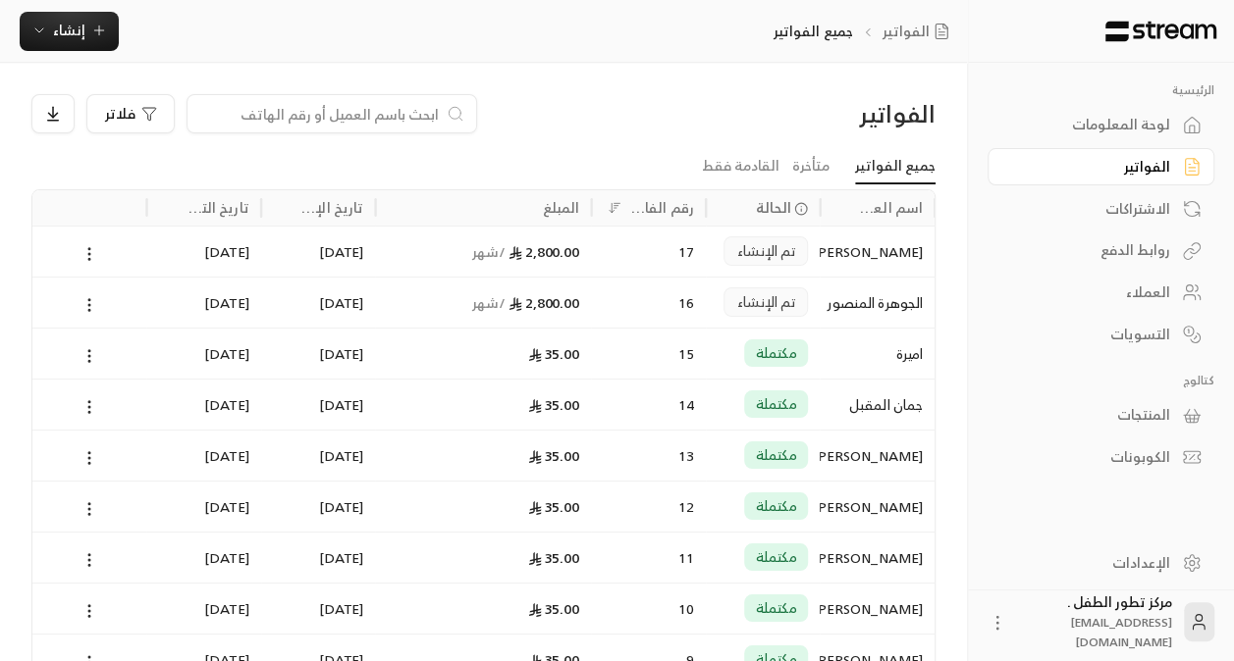
click at [161, 250] on div "7/10/2025" at bounding box center [203, 252] width 91 height 50
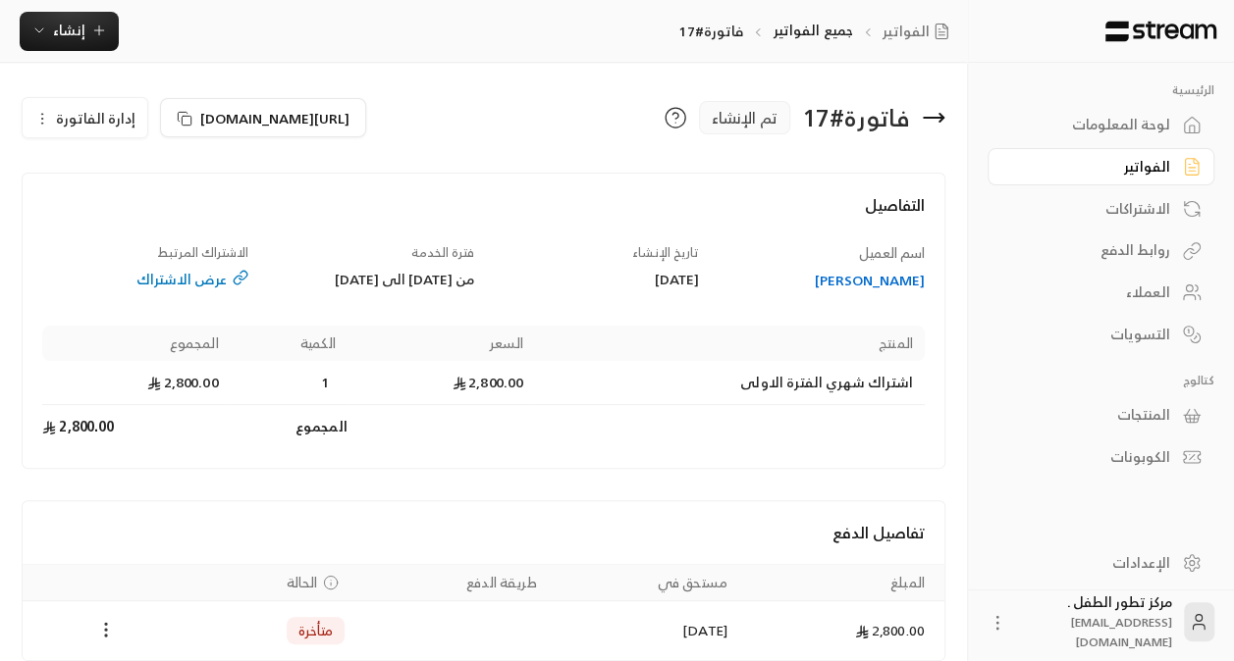
click at [108, 640] on icon "Payments" at bounding box center [106, 630] width 20 height 20
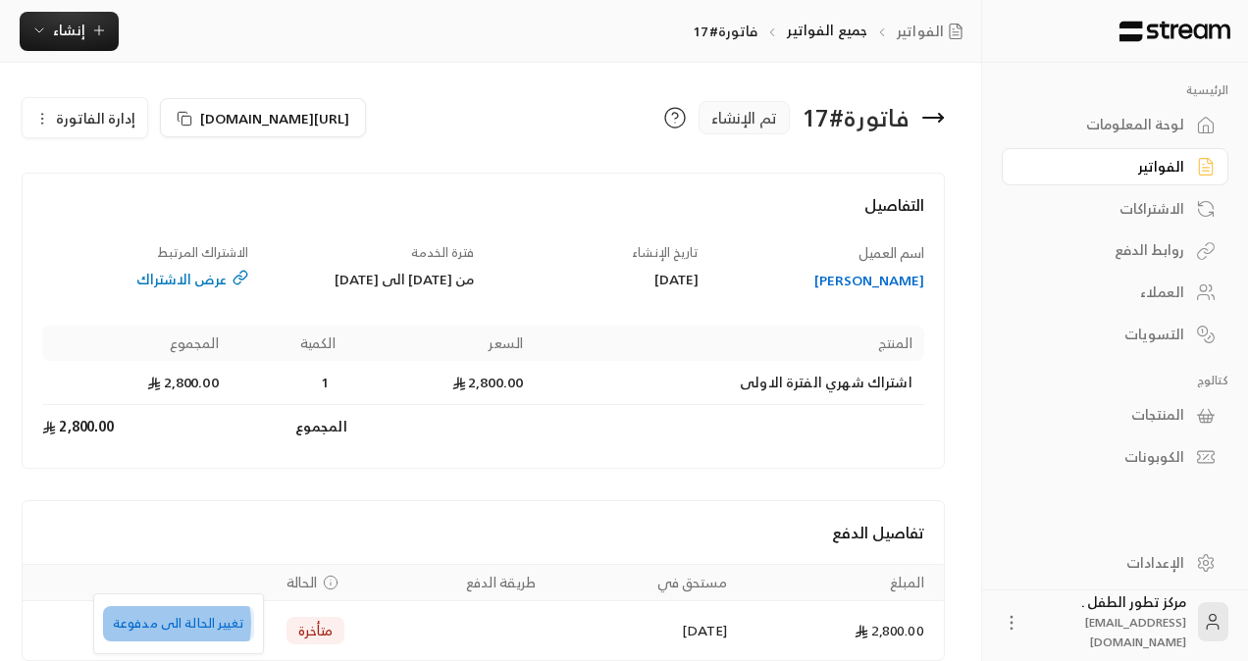
click at [157, 624] on li "تغيير الحالة الى مدفوعة" at bounding box center [178, 624] width 151 height 35
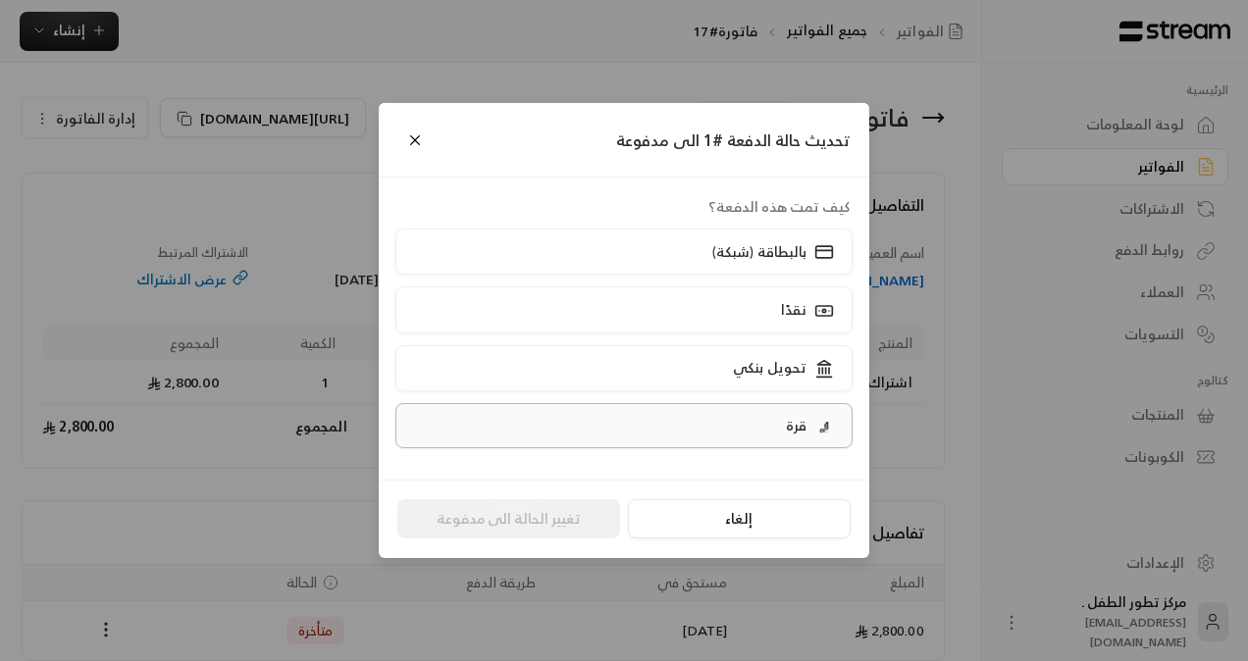
click at [663, 415] on label "قرة" at bounding box center [625, 425] width 458 height 45
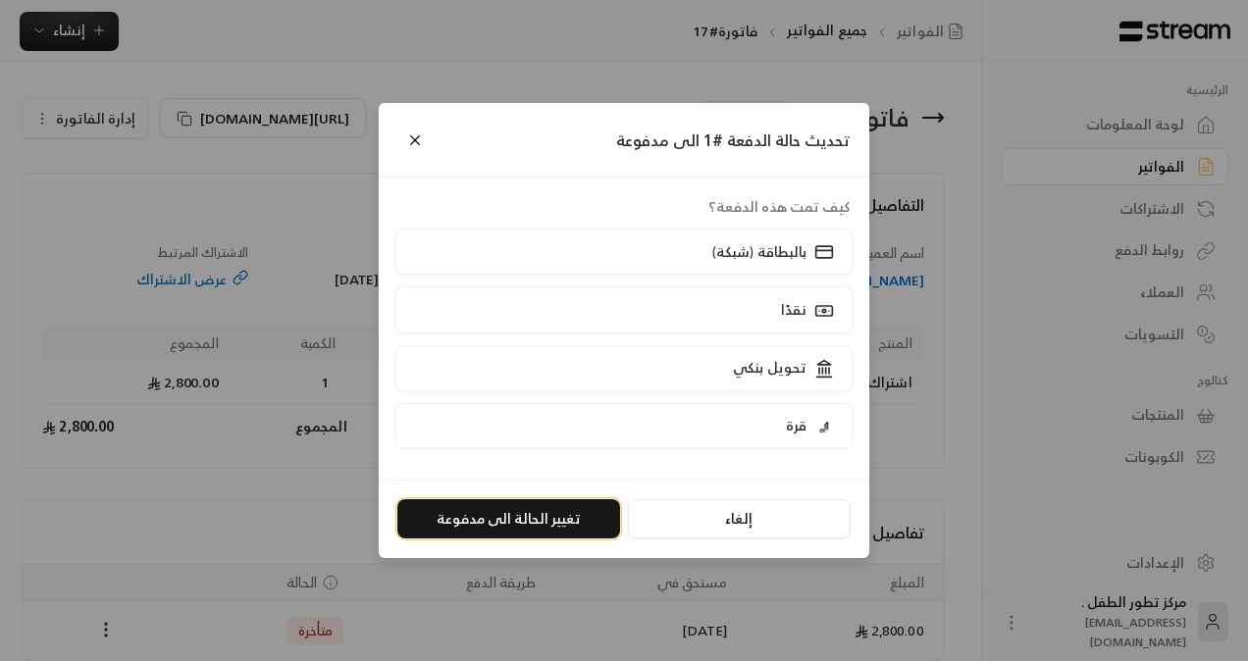
click at [557, 528] on button "تغيير الحالة الى مدفوعة" at bounding box center [508, 519] width 223 height 39
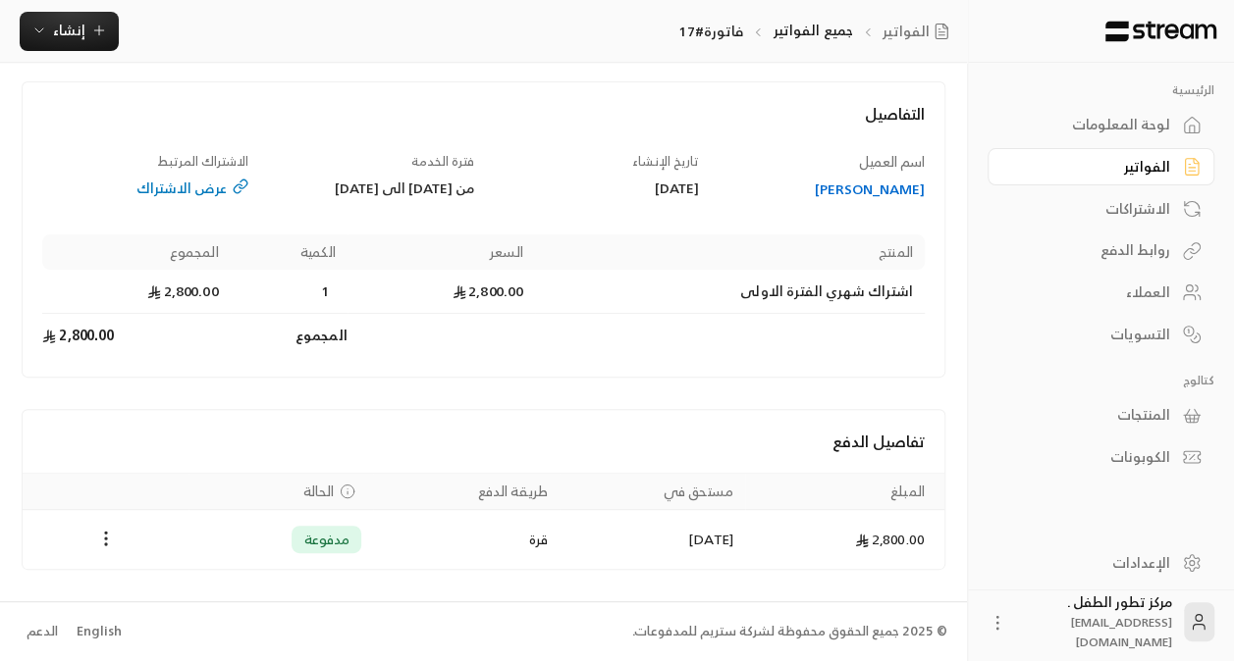
scroll to position [107, 0]
click at [1133, 166] on div "الفواتير" at bounding box center [1091, 167] width 158 height 20
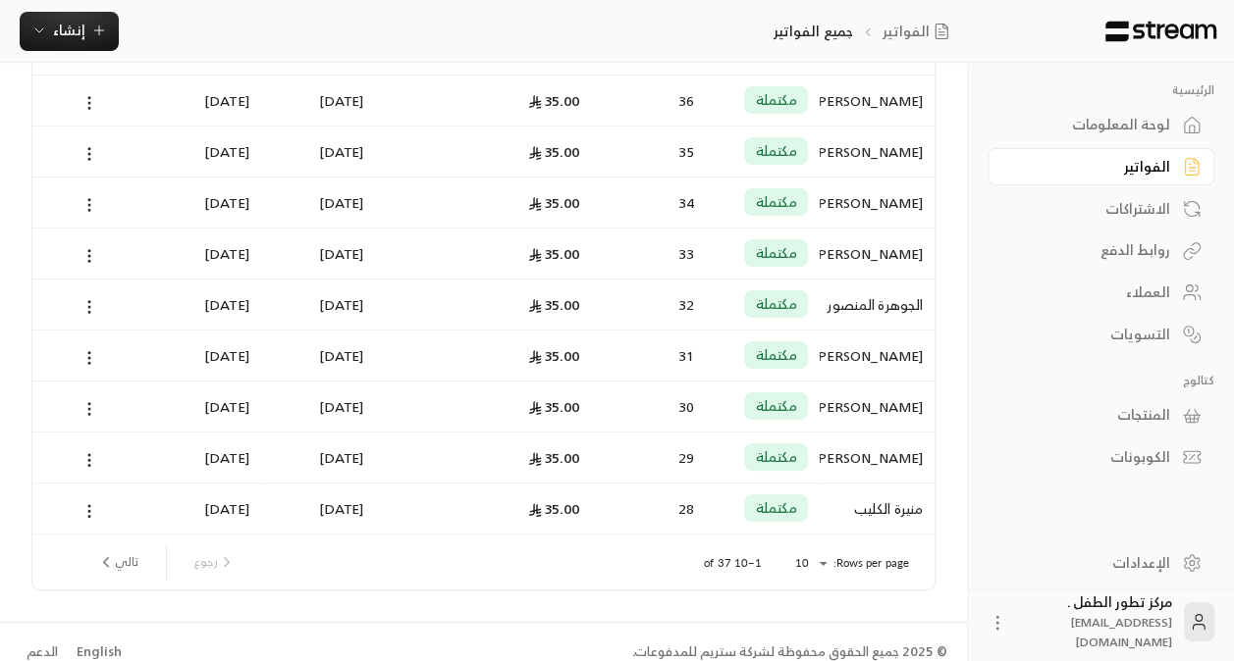
scroll to position [221, 0]
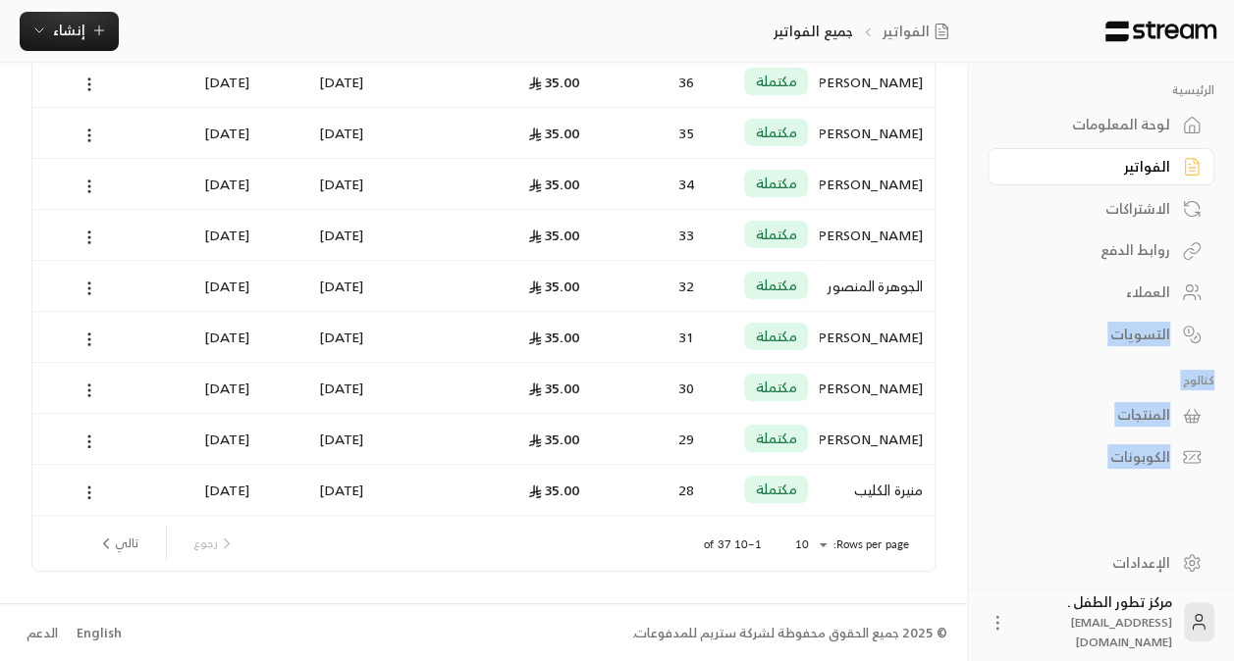
drag, startPoint x: 1219, startPoint y: 550, endPoint x: 1236, endPoint y: 311, distance: 239.1
click at [1234, 311] on html "الرئيسية لوحة المعلومات الفواتير الاشتراكات روابط الدفع العملاء التسويات كتالوج…" at bounding box center [617, 109] width 1234 height 661
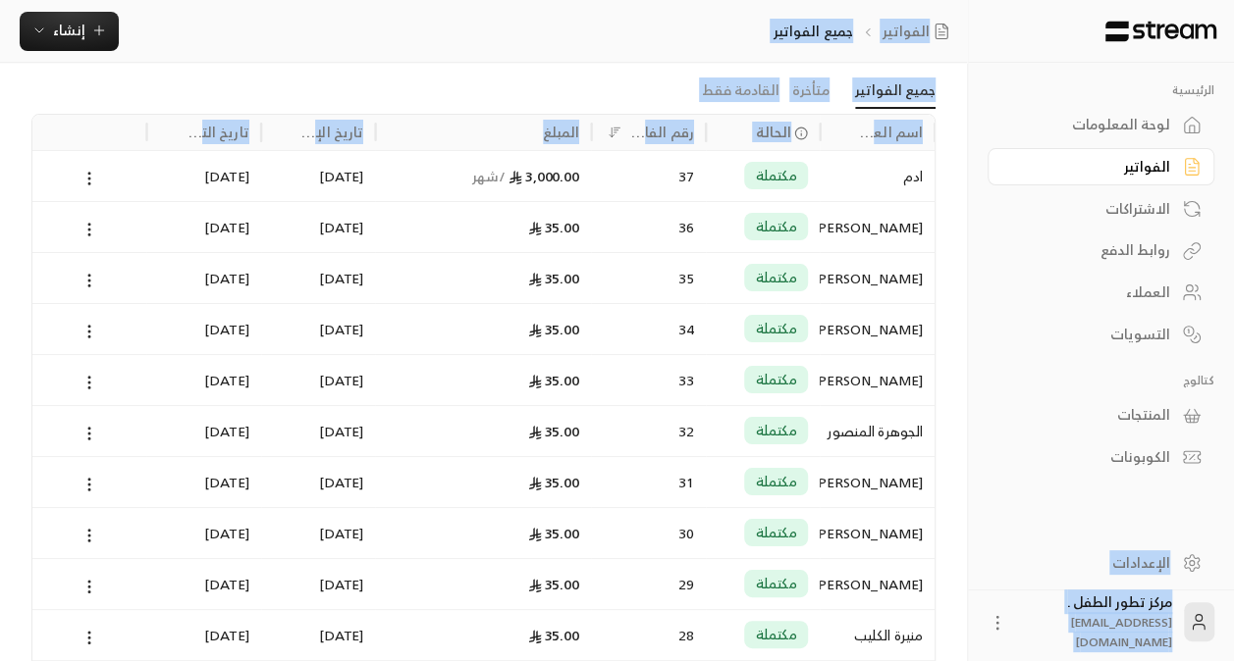
scroll to position [60, 0]
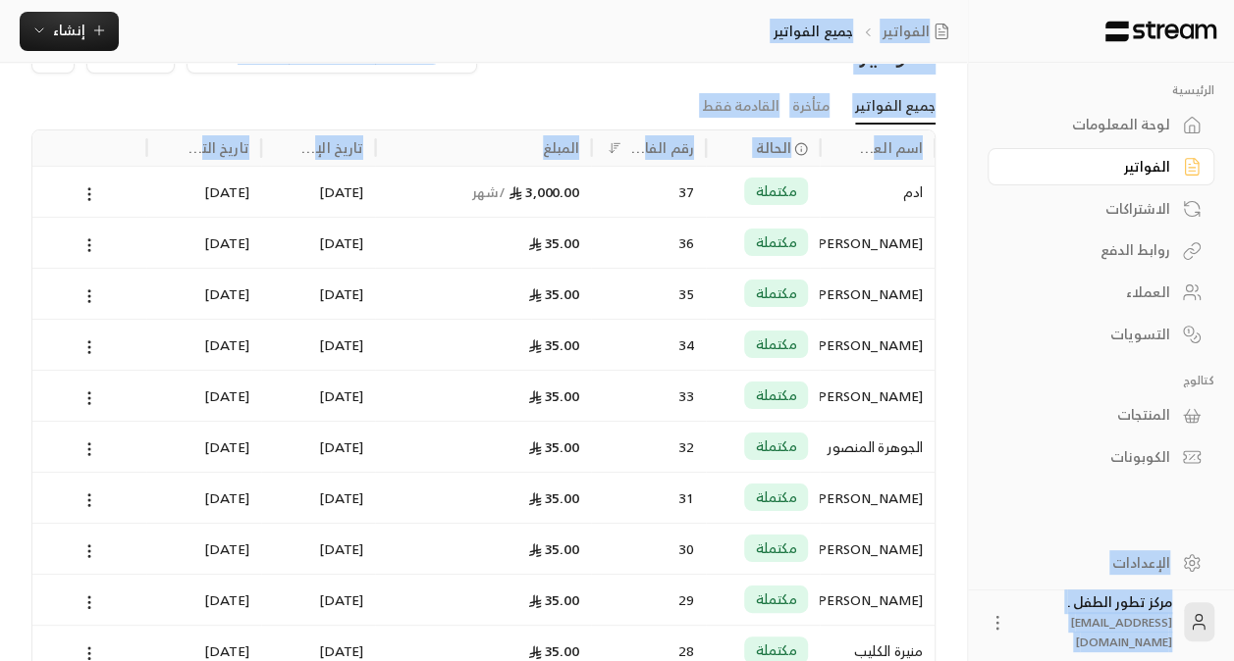
click at [1121, 218] on div "الاشتراكات" at bounding box center [1091, 209] width 158 height 20
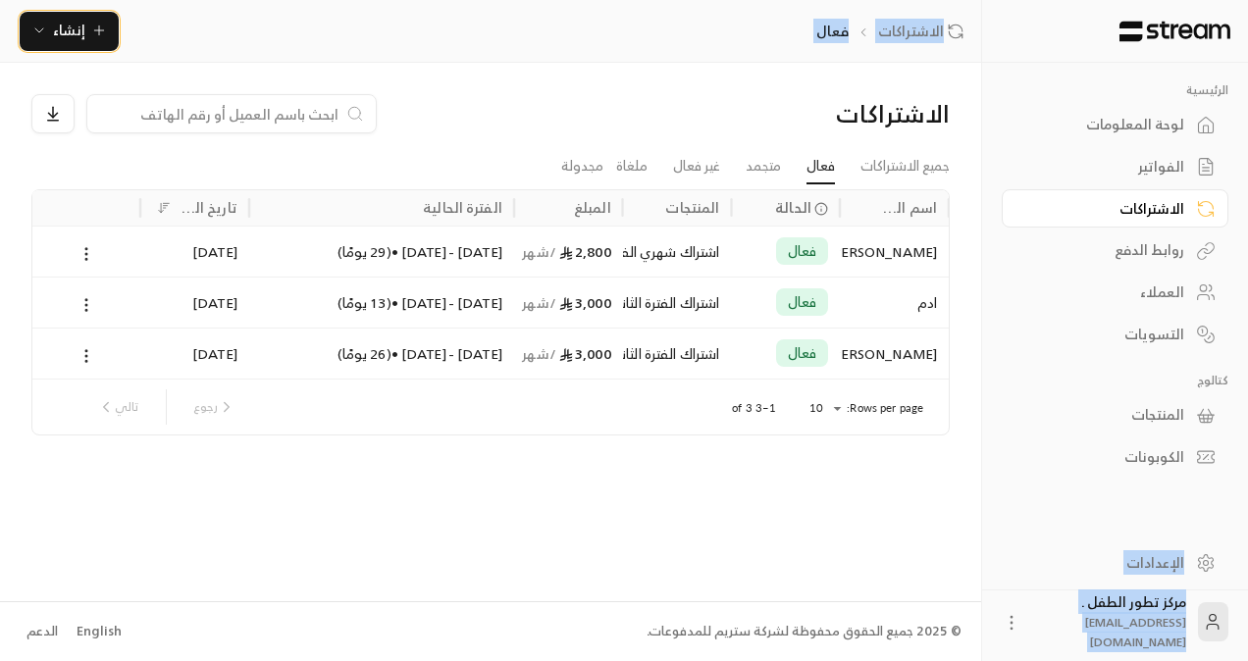
click at [71, 24] on span "إنشاء" at bounding box center [69, 30] width 32 height 25
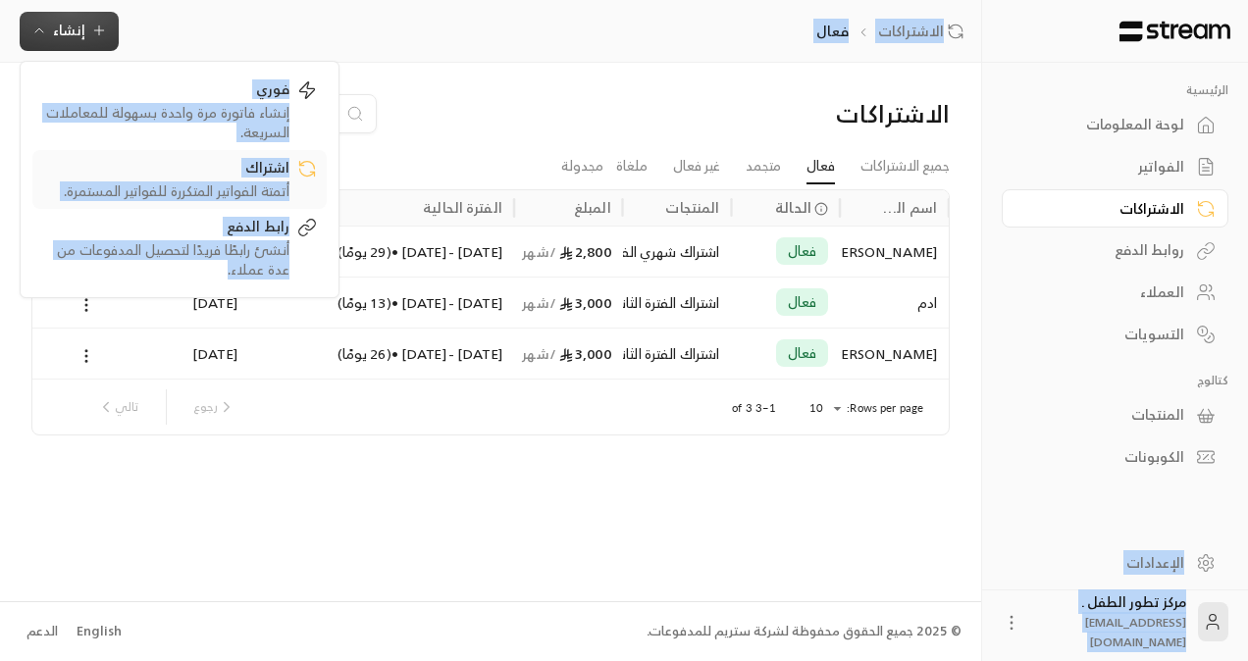
click at [224, 188] on div "أتمتة الفواتير المتكررة للفواتير المستمرة." at bounding box center [165, 192] width 247 height 20
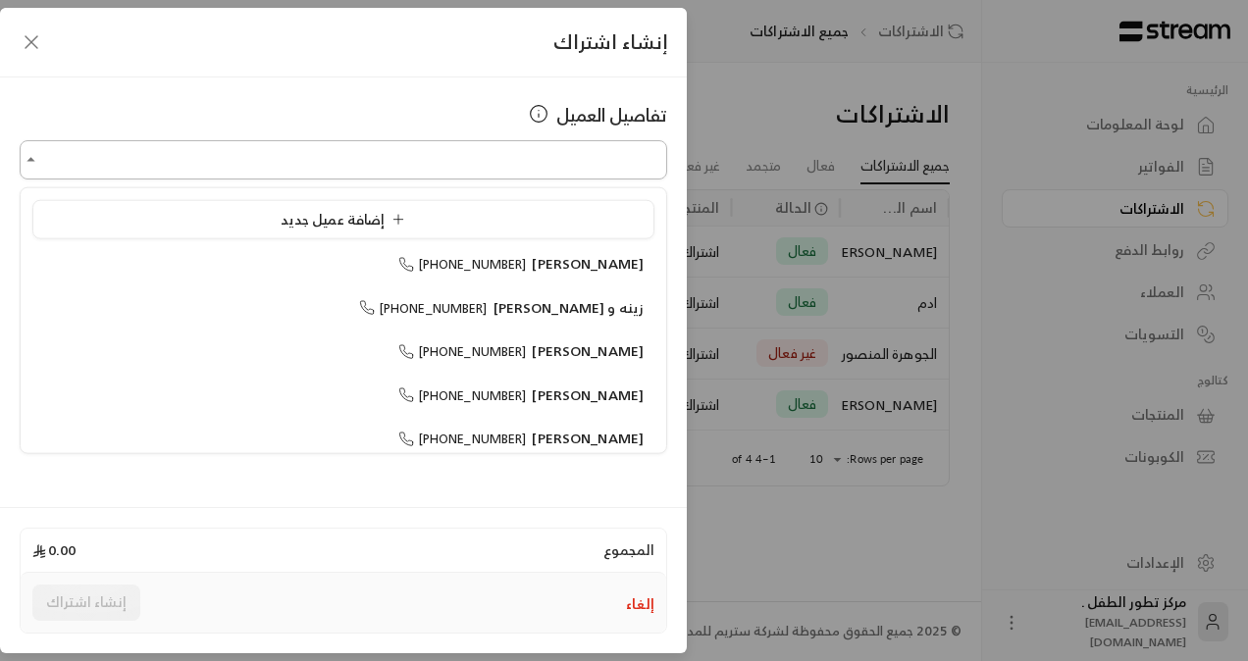
click at [501, 162] on input "اختر العميل" at bounding box center [344, 160] width 648 height 34
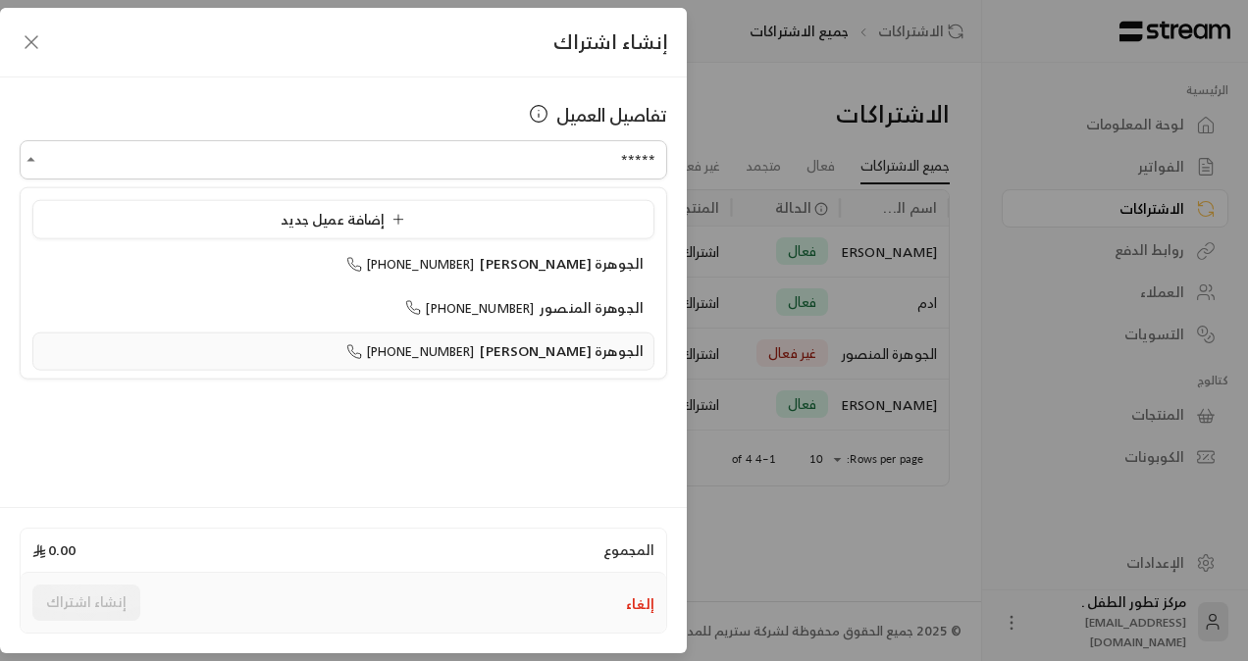
click at [486, 336] on li "الجوهرة الدبيخي +966548114969" at bounding box center [343, 352] width 622 height 38
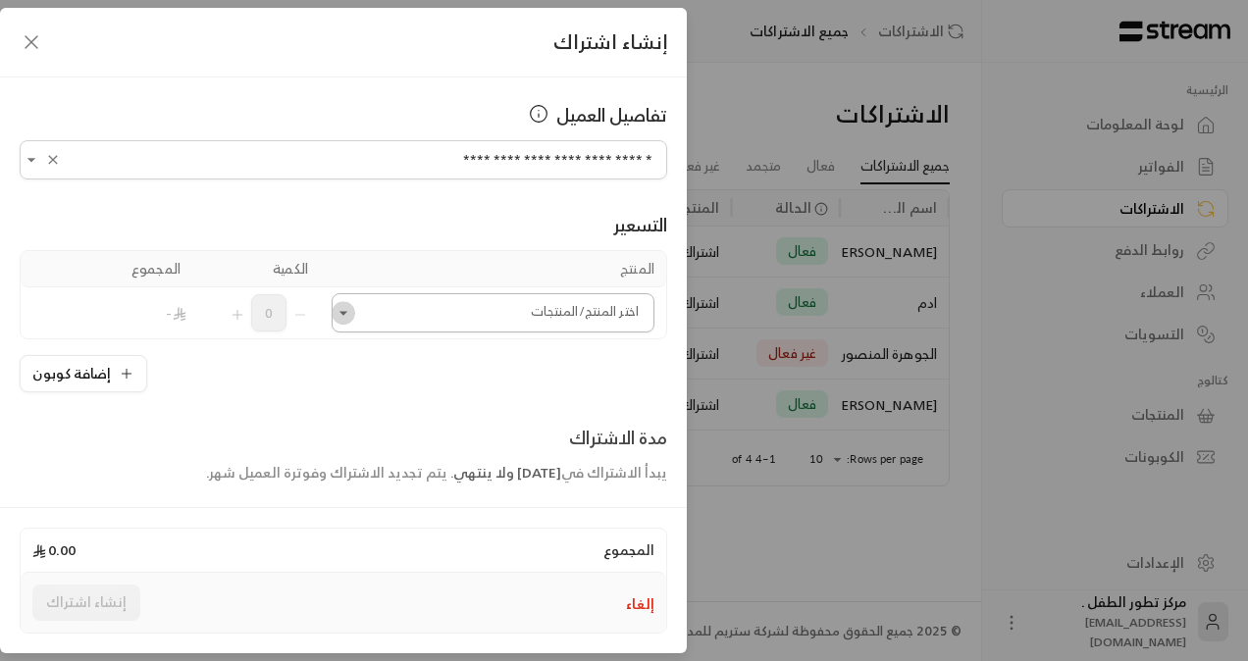
click at [353, 317] on icon "Open" at bounding box center [344, 313] width 20 height 20
type input "**********"
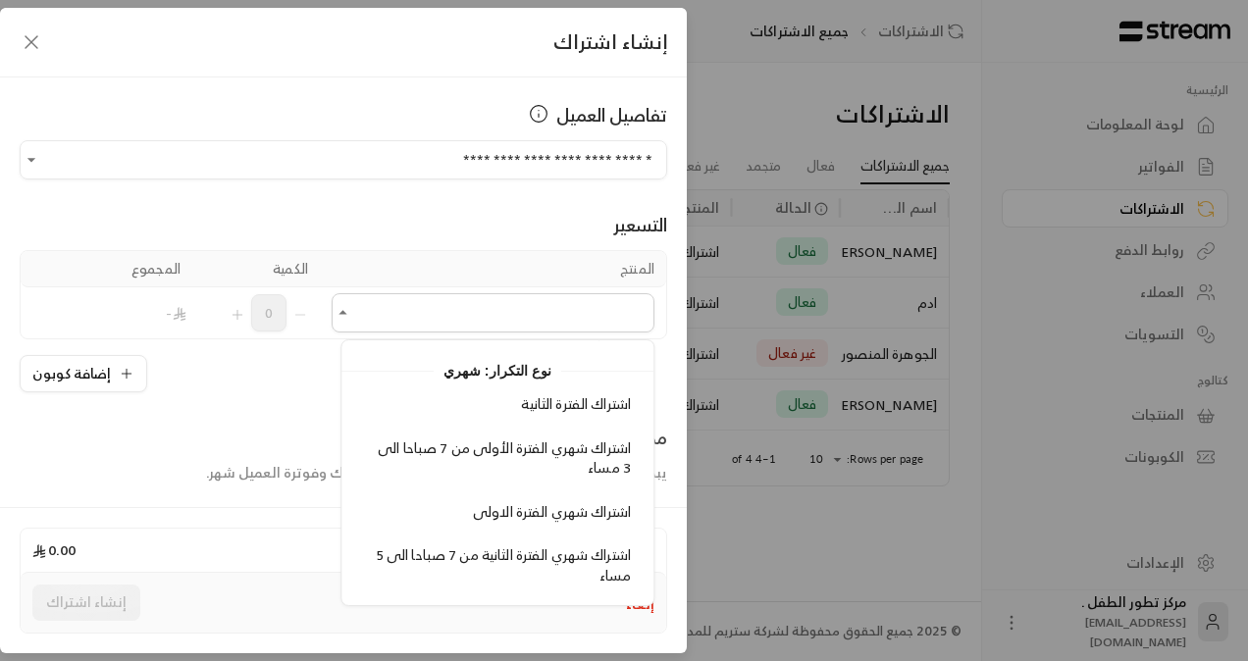
scroll to position [177, 0]
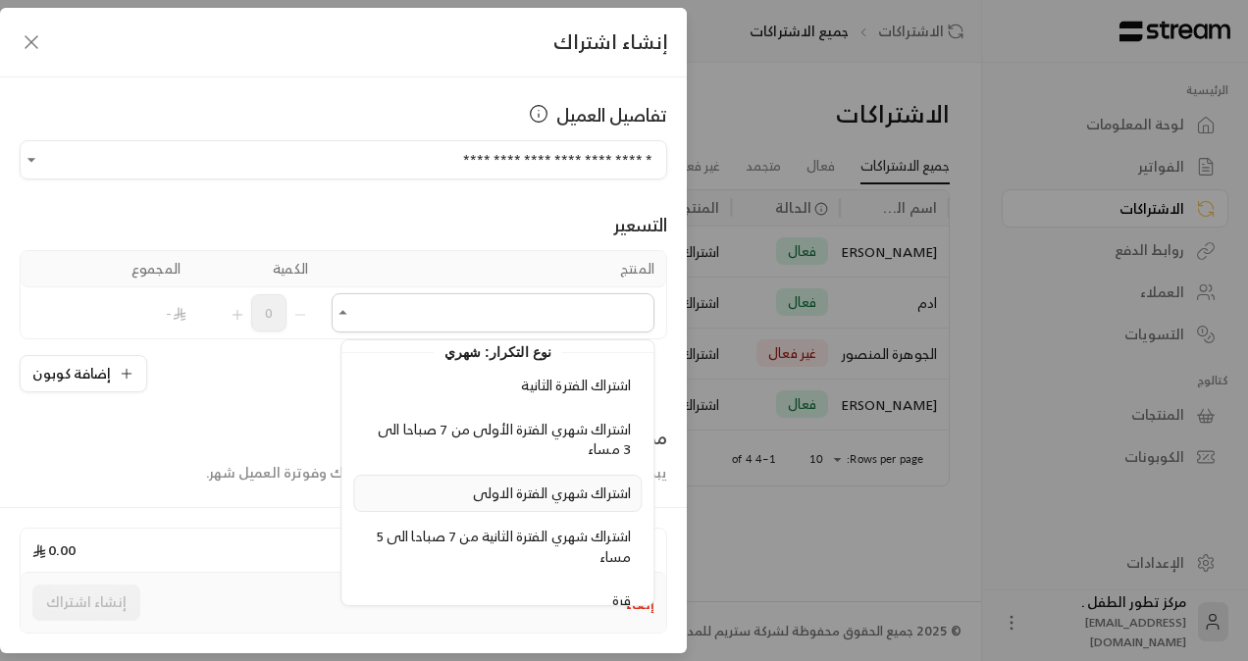
click at [473, 491] on span "اشتراك شهري الفترة الاولى" at bounding box center [552, 493] width 158 height 25
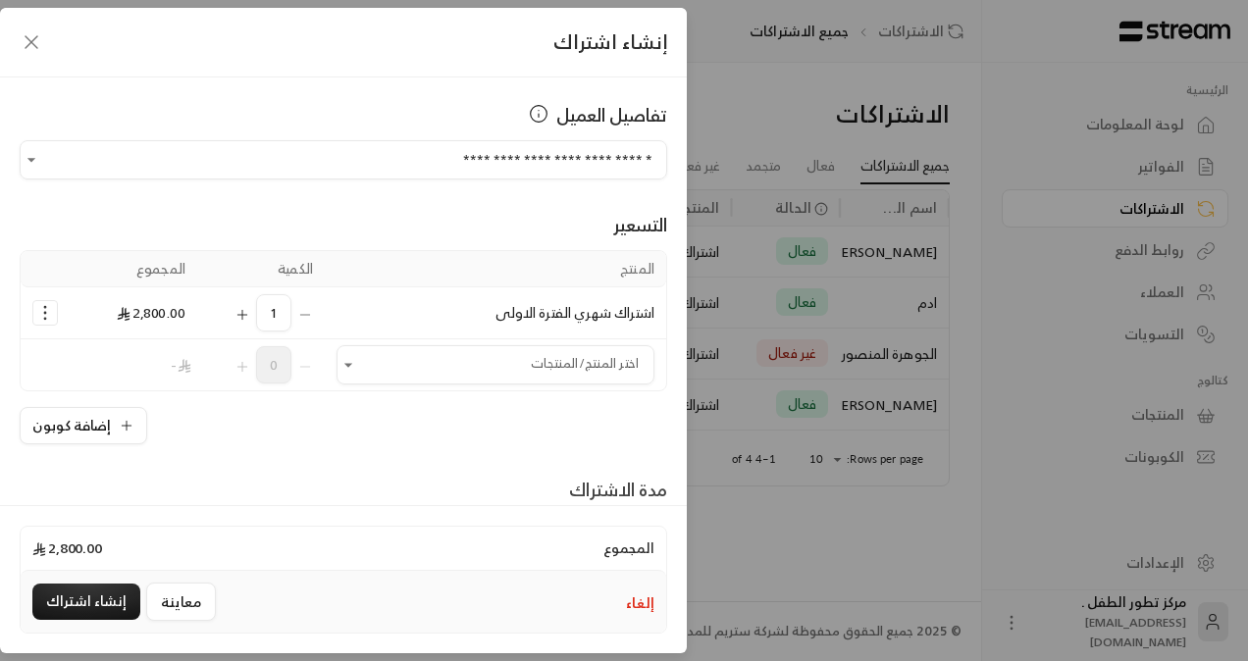
drag, startPoint x: 14, startPoint y: 284, endPoint x: 5, endPoint y: 296, distance: 15.5
click at [5, 296] on div "**********" at bounding box center [343, 290] width 687 height 424
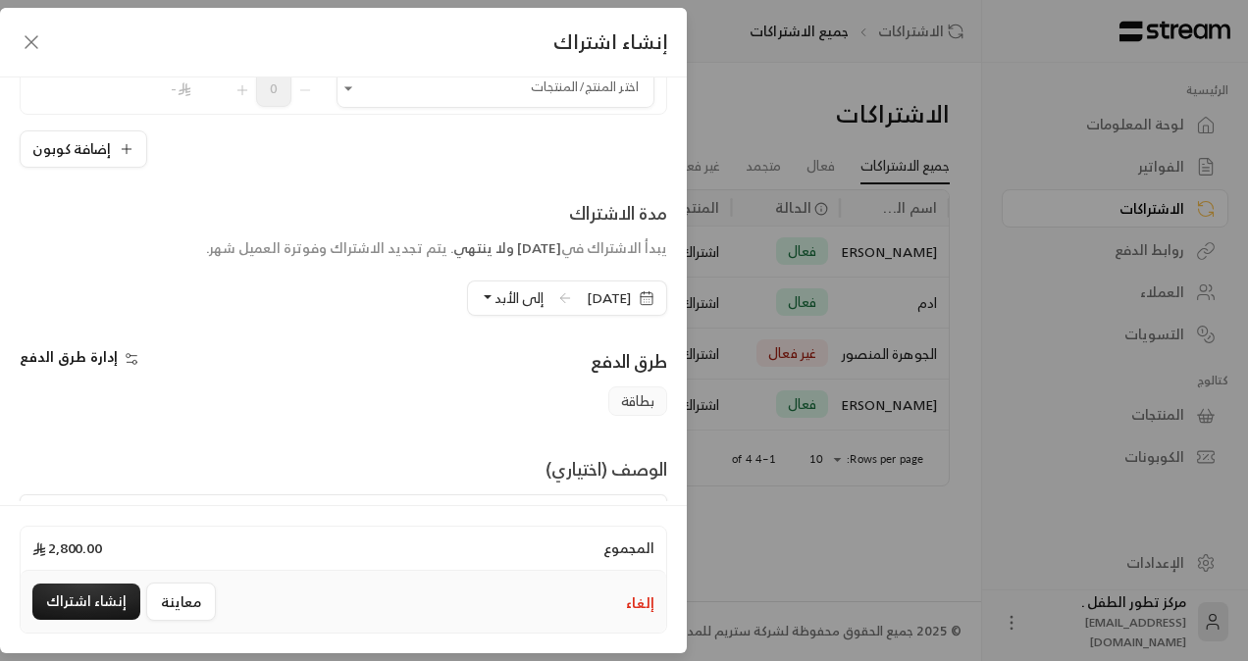
scroll to position [290, 0]
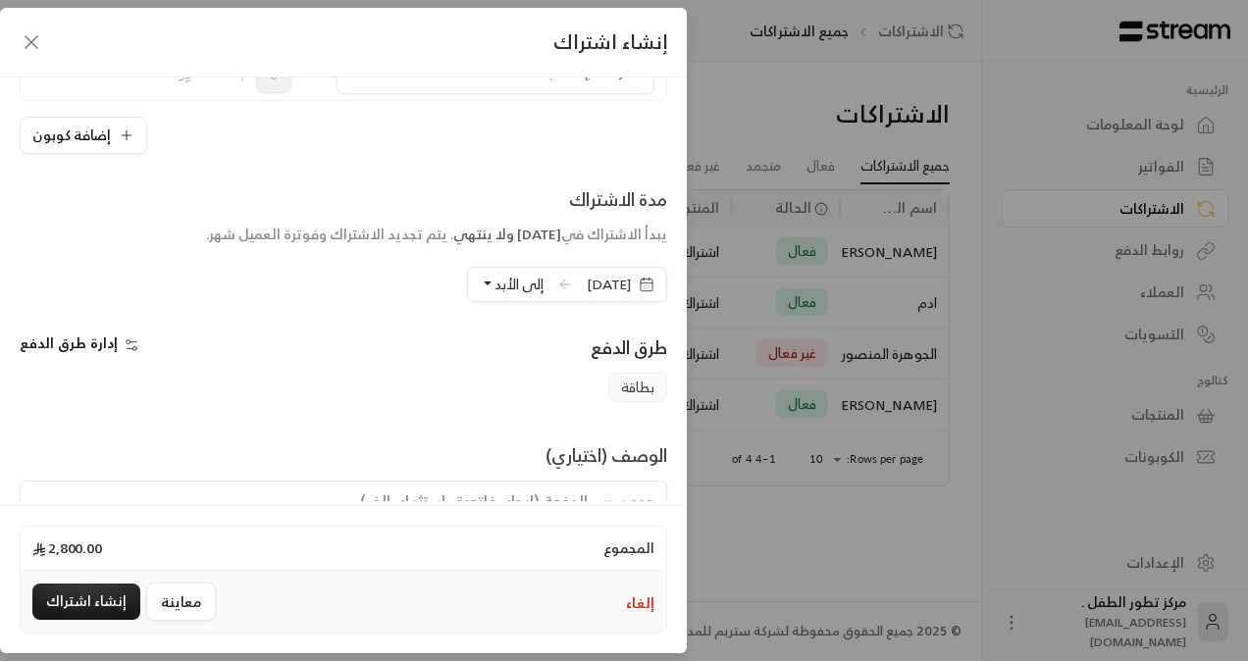
click at [587, 281] on span "9/10/2025" at bounding box center [609, 285] width 44 height 20
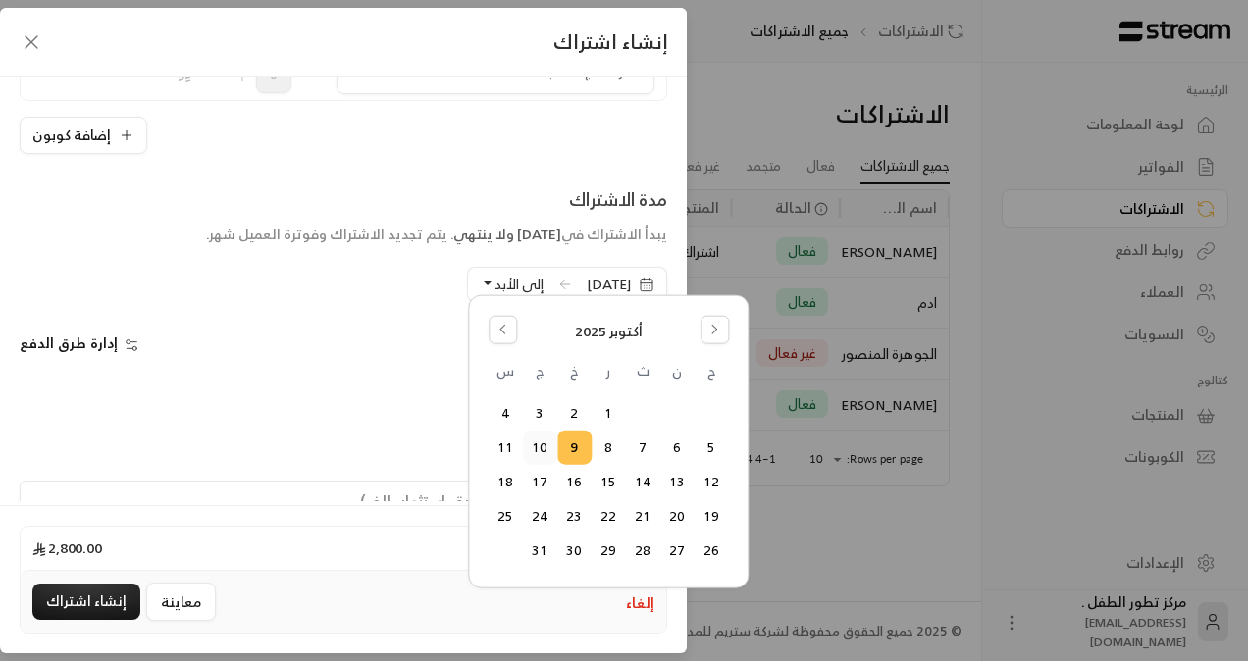
click at [544, 452] on button "10" at bounding box center [540, 448] width 32 height 32
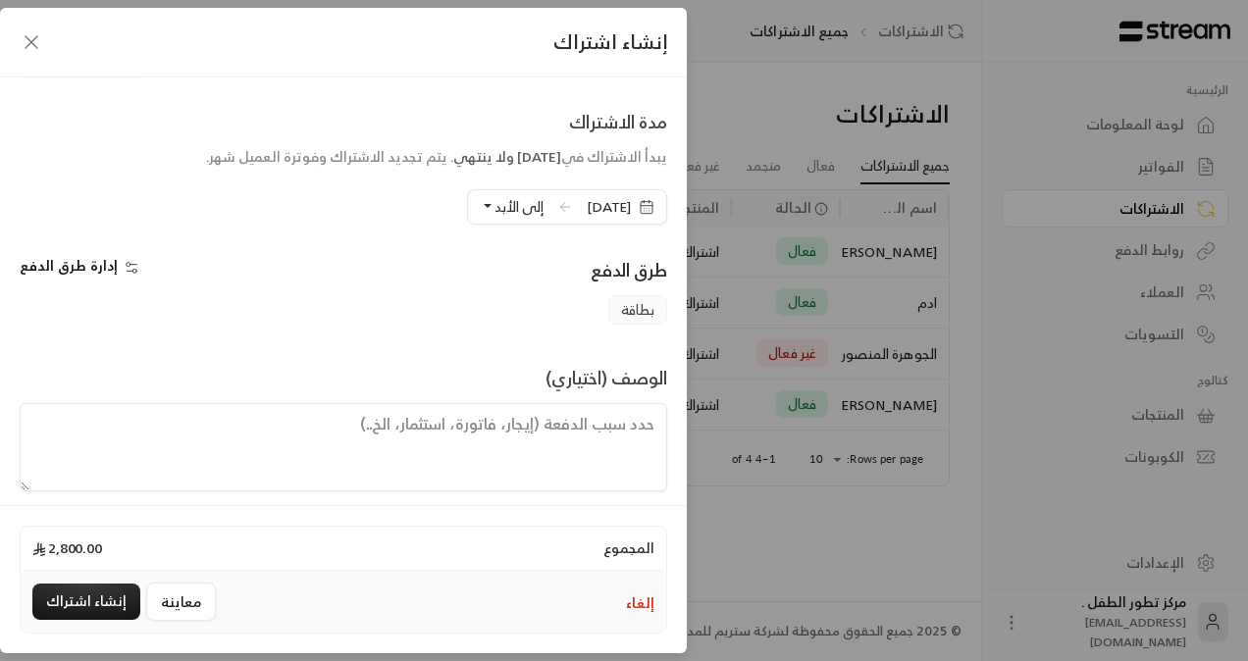
scroll to position [377, 0]
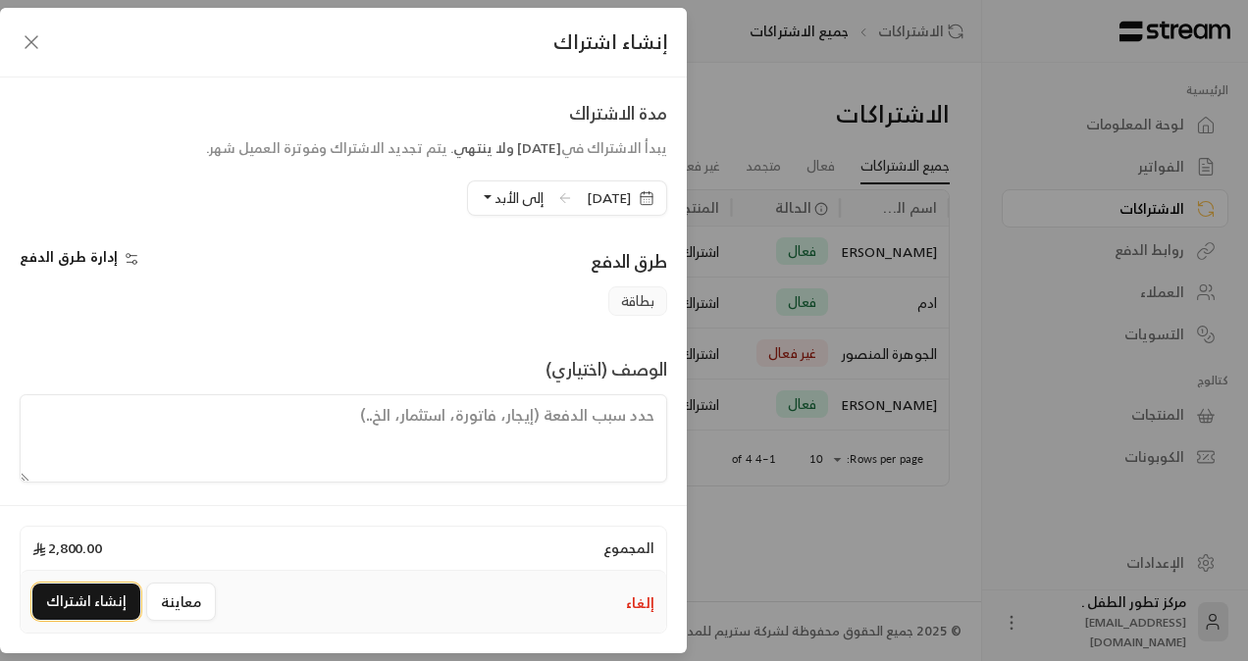
click at [84, 607] on button "إنشاء اشتراك" at bounding box center [86, 602] width 108 height 36
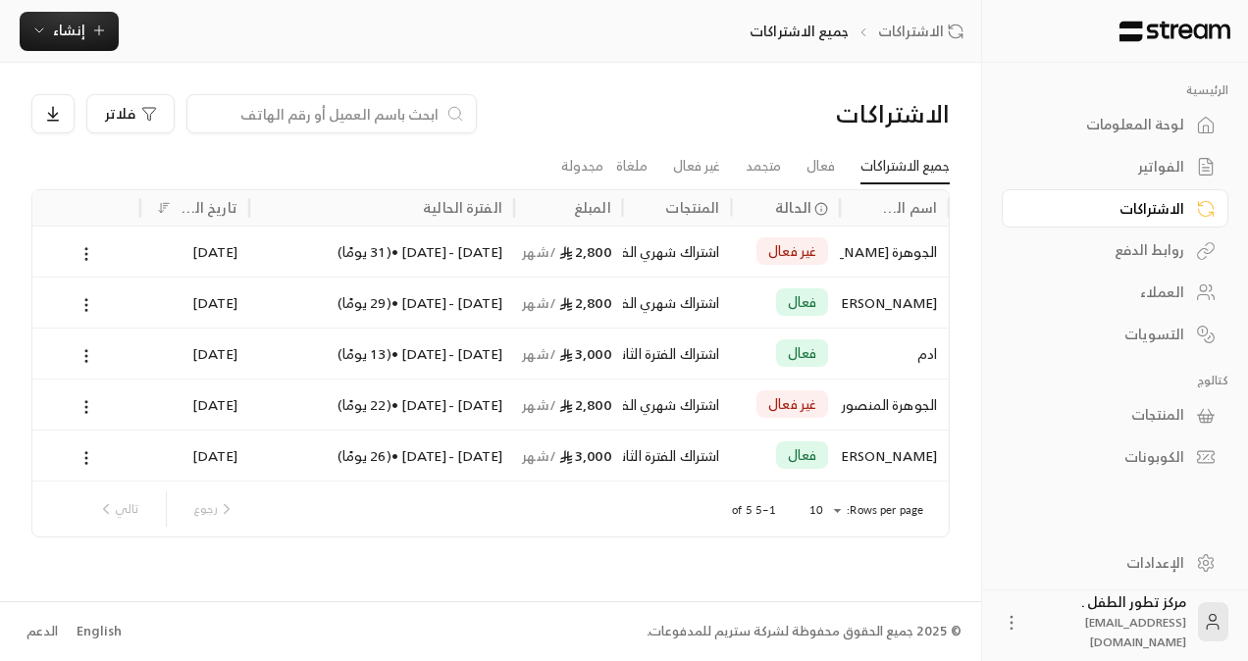
click at [1172, 167] on div "الفواتير" at bounding box center [1106, 167] width 158 height 20
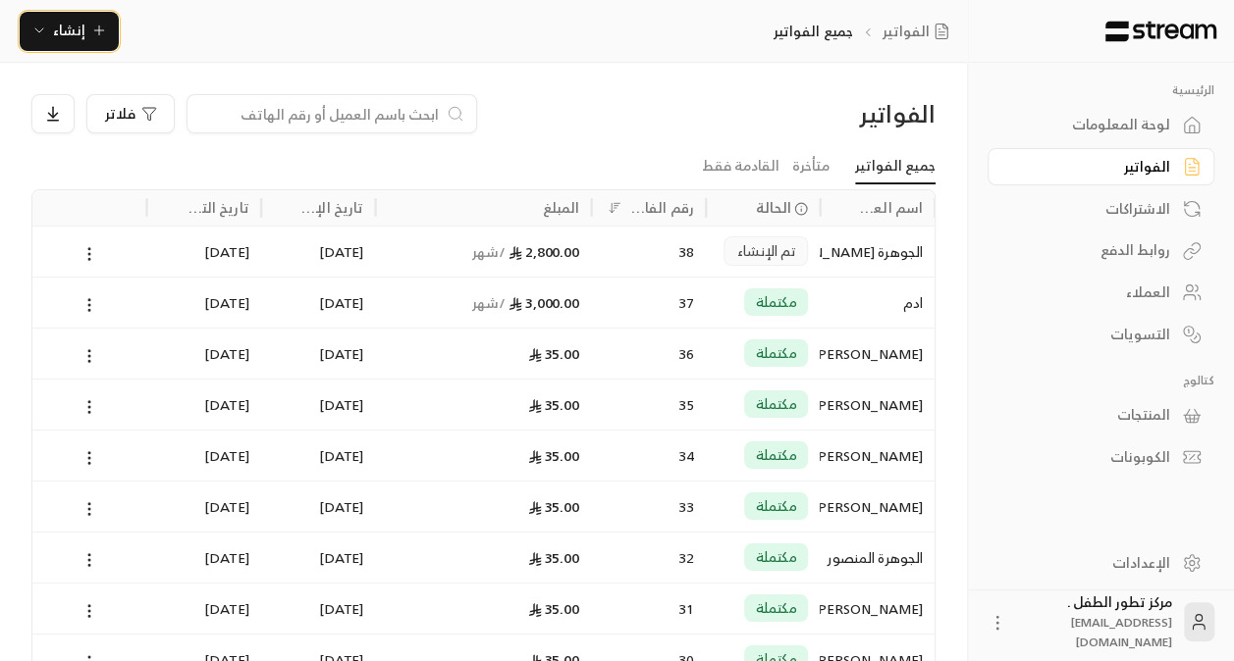
click at [62, 20] on span "إنشاء" at bounding box center [69, 30] width 32 height 25
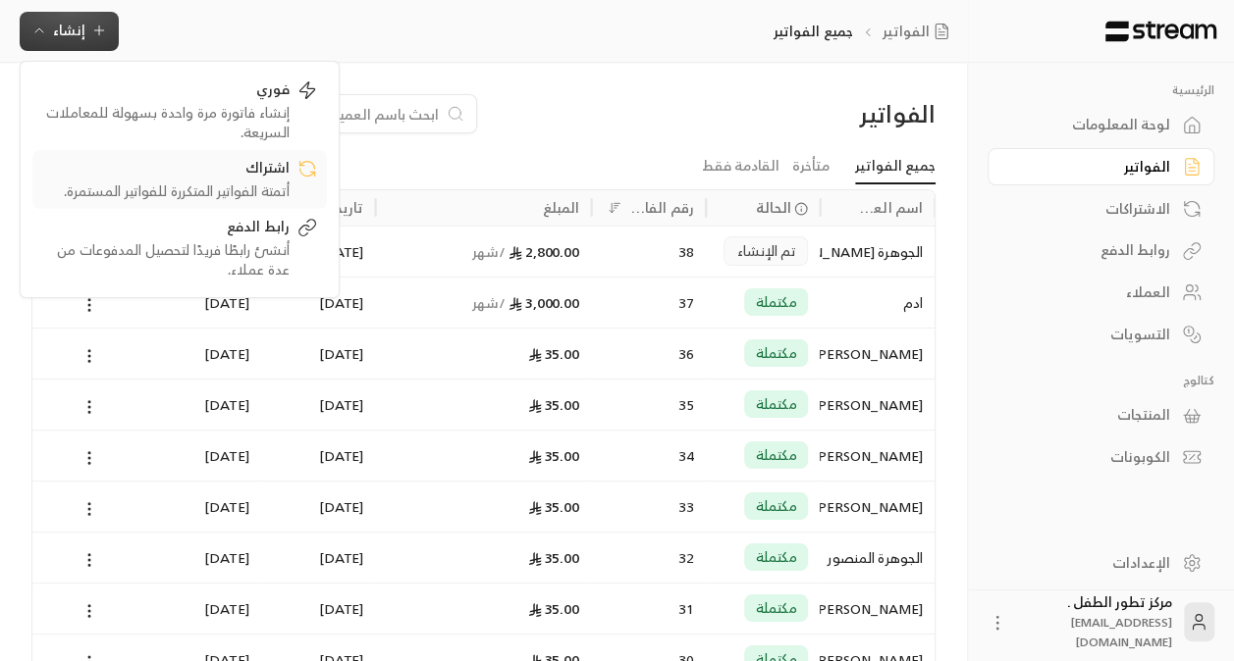
click at [251, 183] on div "أتمتة الفواتير المتكررة للفواتير المستمرة." at bounding box center [165, 192] width 247 height 20
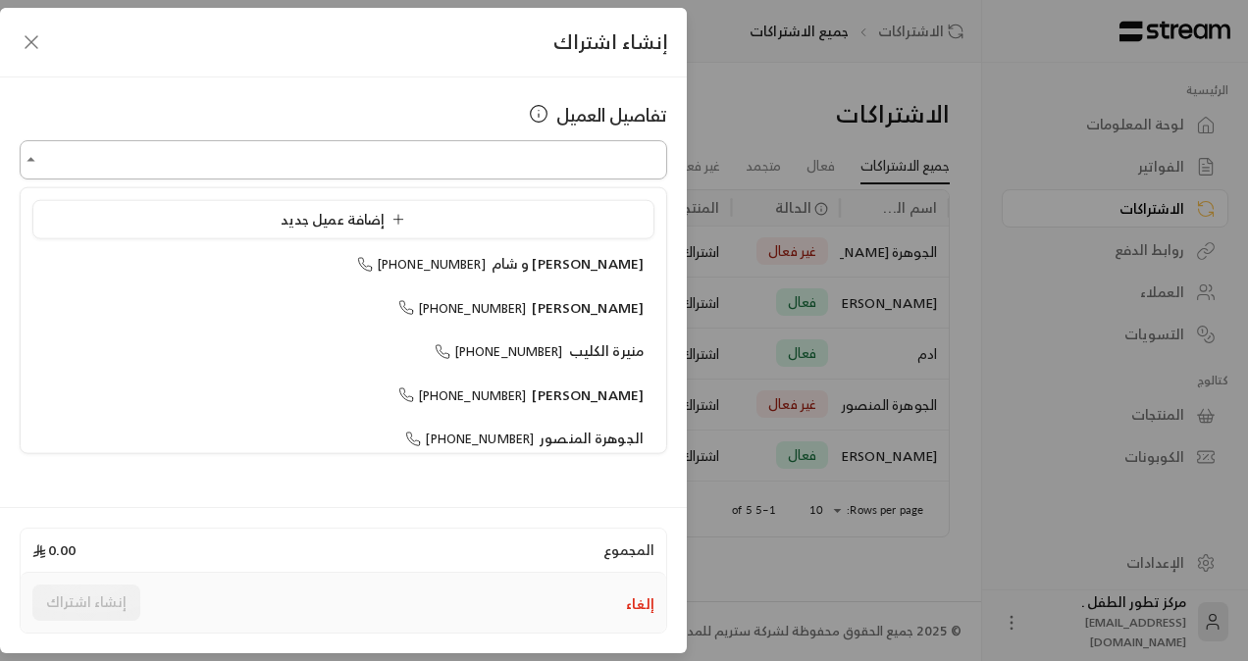
click at [406, 148] on input "اختر العميل" at bounding box center [344, 160] width 648 height 34
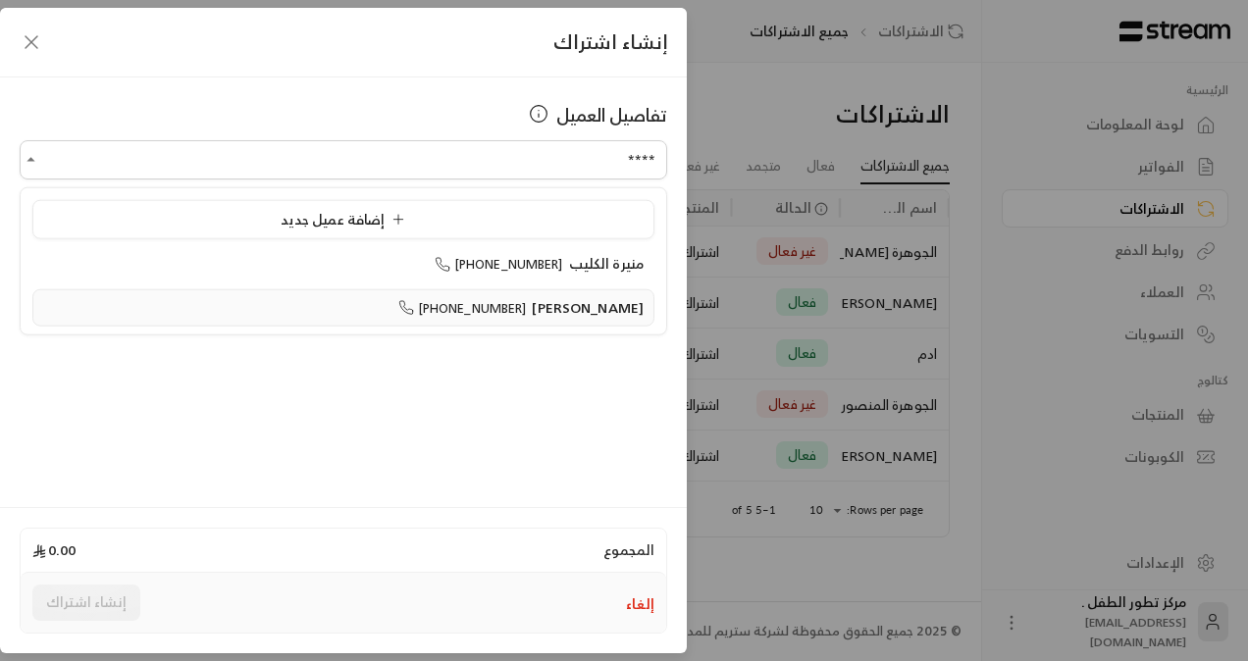
click at [456, 299] on span "+966569900600" at bounding box center [462, 307] width 129 height 23
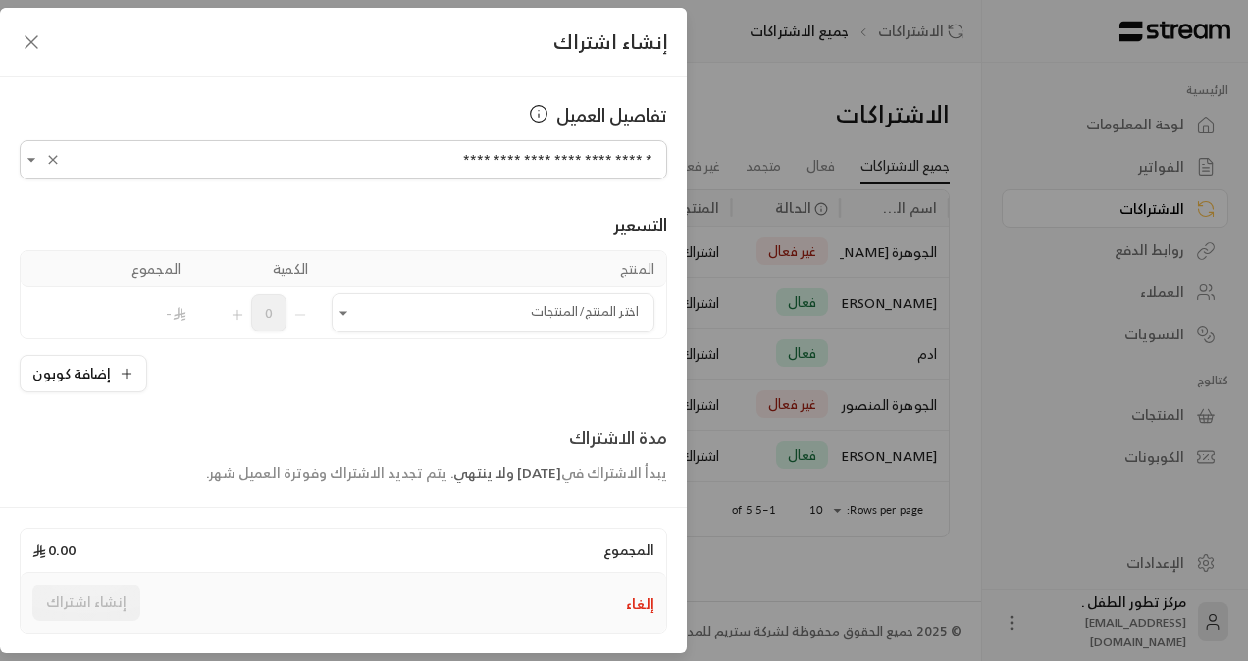
type input "**********"
click at [47, 34] on div "إنشاء اشتراك" at bounding box center [343, 43] width 687 height 70
click at [39, 37] on icon "button" at bounding box center [32, 42] width 24 height 24
